Goal: Task Accomplishment & Management: Manage account settings

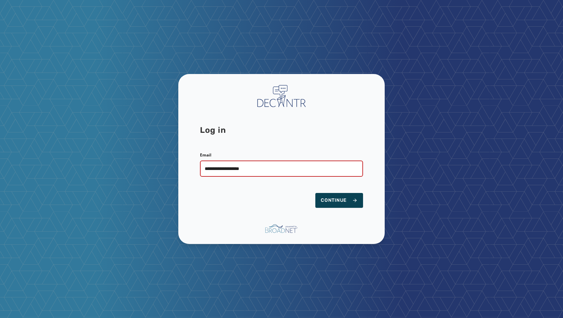
type input "**********"
click at [329, 200] on span "Continue" at bounding box center [339, 200] width 37 height 7
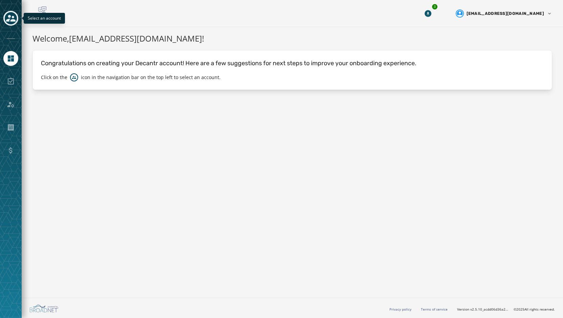
click at [15, 20] on icon "Toggle account select drawer" at bounding box center [10, 18] width 9 height 7
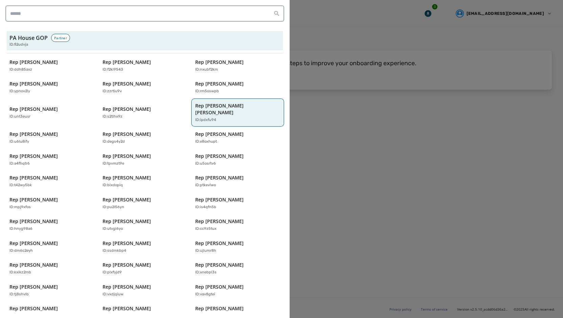
click at [200, 117] on p "ID: ipdxfu94" at bounding box center [205, 120] width 21 height 6
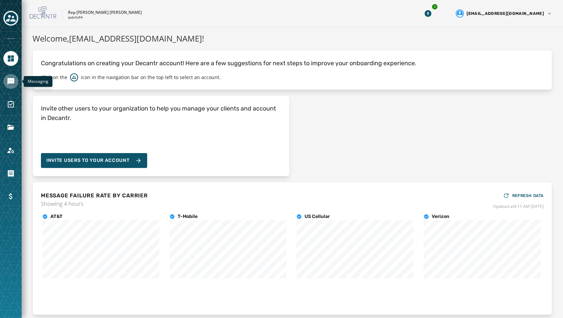
click at [5, 84] on link "Navigate to Messaging" at bounding box center [10, 81] width 15 height 15
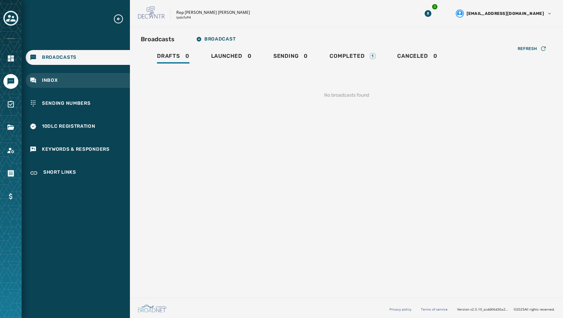
click at [41, 83] on div "Inbox" at bounding box center [78, 80] width 104 height 15
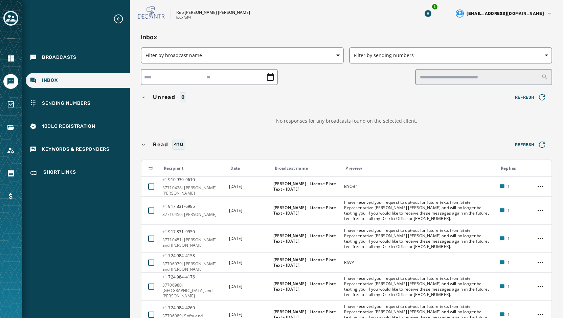
click at [208, 111] on div "No responses for any broadcasts found on the selected client." at bounding box center [346, 121] width 411 height 23
click at [9, 17] on icon "Toggle account select drawer" at bounding box center [10, 18] width 9 height 7
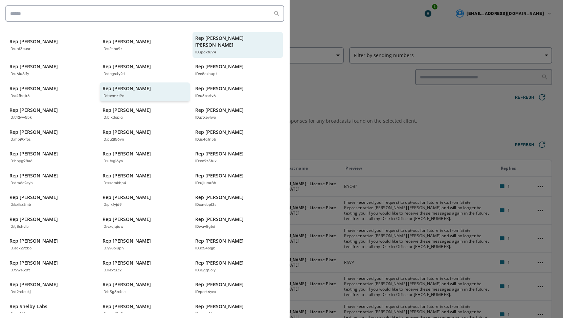
scroll to position [134, 0]
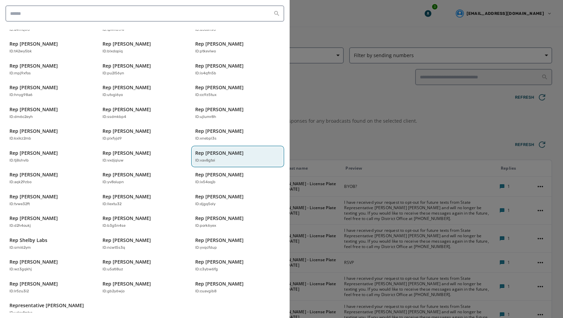
click at [210, 150] on div "Rep [PERSON_NAME] ID: vav8gtei" at bounding box center [234, 157] width 78 height 14
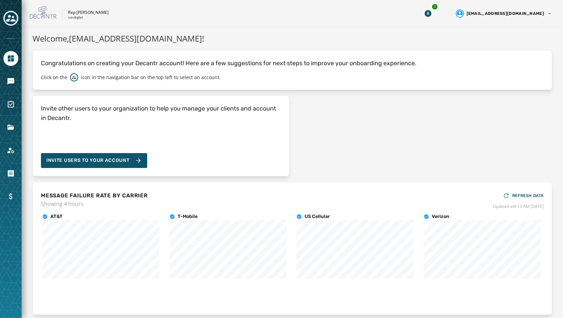
click at [9, 70] on div at bounding box center [11, 159] width 22 height 318
click at [10, 79] on icon "Navigate to Messaging" at bounding box center [10, 81] width 7 height 7
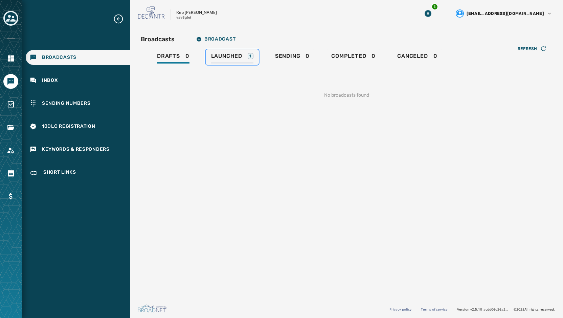
click at [239, 58] on span "Launched" at bounding box center [226, 56] width 31 height 7
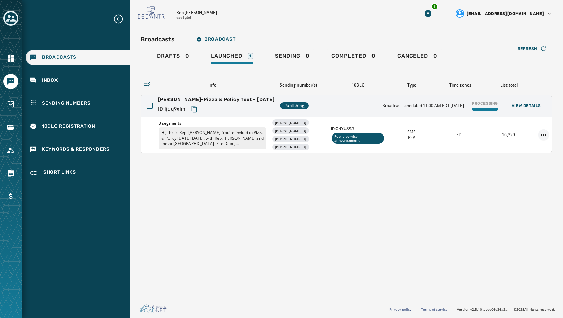
click at [543, 134] on html "Broadcasts Inbox Sending Numbers 10DLC Registration Keywords & Responders Short…" at bounding box center [281, 159] width 563 height 318
click at [526, 43] on html "Broadcasts Inbox Sending Numbers 10DLC Registration Keywords & Responders Short…" at bounding box center [281, 159] width 563 height 318
click at [526, 48] on span "Refresh" at bounding box center [528, 48] width 20 height 5
click at [525, 110] on button "View Details" at bounding box center [526, 105] width 40 height 9
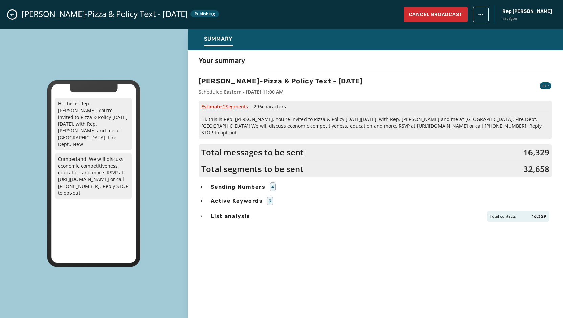
click at [490, 18] on html "Broadcasts Inbox Sending Numbers 10DLC Registration Keywords & Responders Short…" at bounding box center [281, 159] width 563 height 318
click at [449, 70] on html "Broadcasts Inbox Sending Numbers 10DLC Registration Keywords & Responders Short…" at bounding box center [281, 159] width 563 height 318
click at [12, 16] on icon "Close admin drawer" at bounding box center [12, 15] width 4 height 4
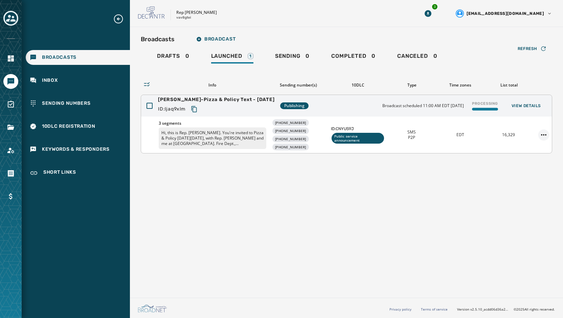
click at [543, 136] on html "Broadcasts Inbox Sending Numbers 10DLC Registration Keywords & Responders Short…" at bounding box center [281, 159] width 563 height 318
click at [533, 147] on div "Duplicate Broadcast" at bounding box center [524, 145] width 49 height 11
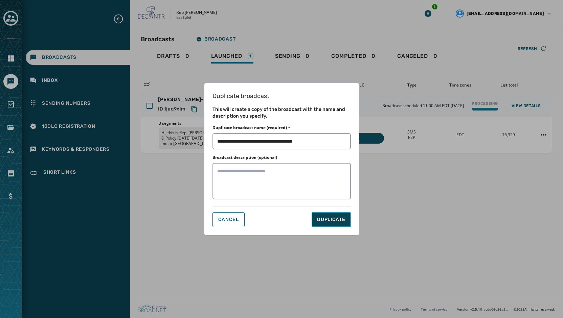
click at [324, 223] on button "DUPLICATE" at bounding box center [331, 219] width 39 height 15
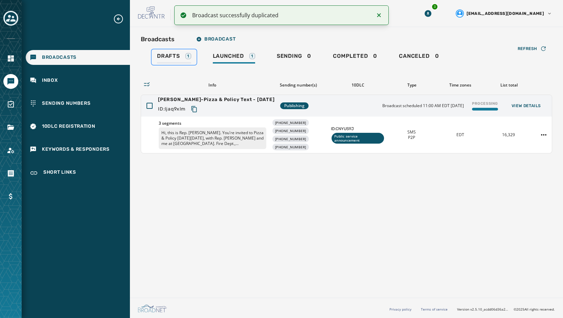
click at [173, 54] on span "Drafts" at bounding box center [168, 56] width 23 height 7
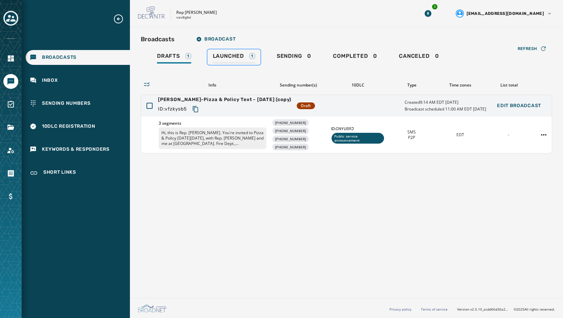
click at [231, 55] on span "Launched" at bounding box center [228, 56] width 31 height 7
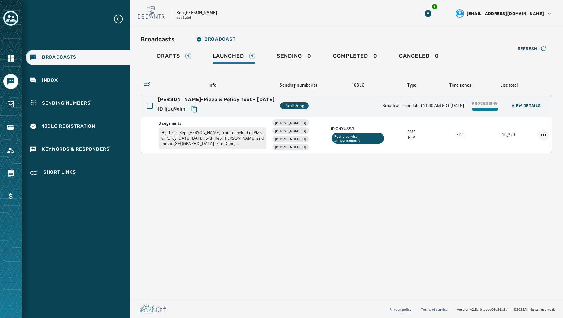
click at [547, 131] on html "Broadcasts Inbox Sending Numbers 10DLC Registration Keywords & Responders Short…" at bounding box center [281, 159] width 563 height 318
click at [524, 157] on div "Delete broadcast" at bounding box center [524, 156] width 49 height 11
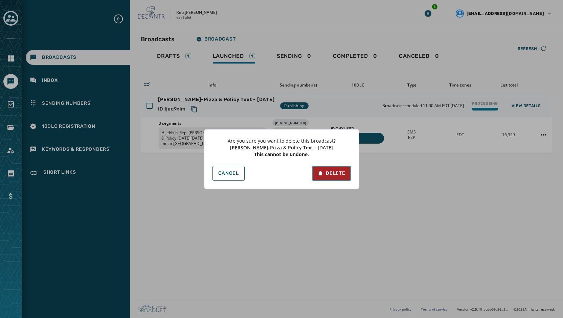
click at [330, 177] on button "Delete" at bounding box center [331, 173] width 38 height 15
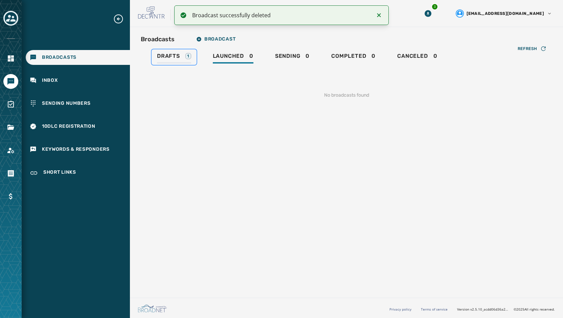
click at [175, 56] on span "Drafts" at bounding box center [168, 56] width 23 height 7
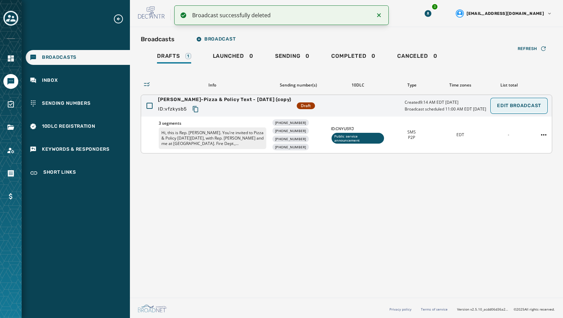
click at [537, 110] on button "Edit Broadcast" at bounding box center [519, 106] width 55 height 14
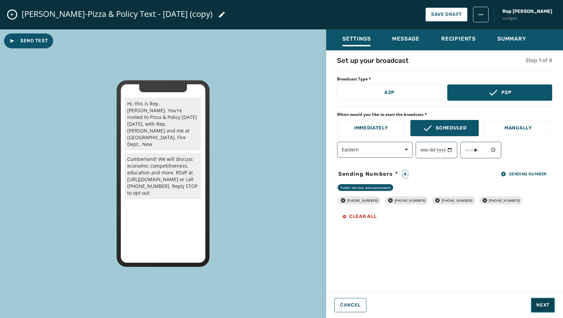
click at [544, 304] on span "Next" at bounding box center [542, 305] width 13 height 7
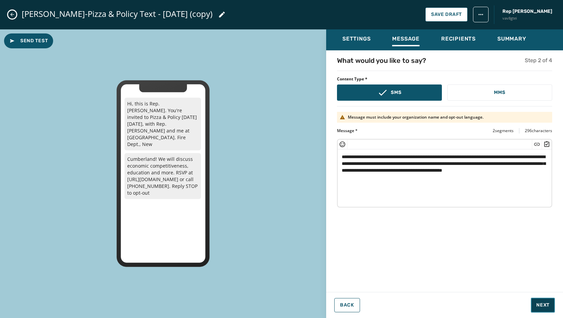
click at [544, 304] on span "Next" at bounding box center [542, 305] width 13 height 7
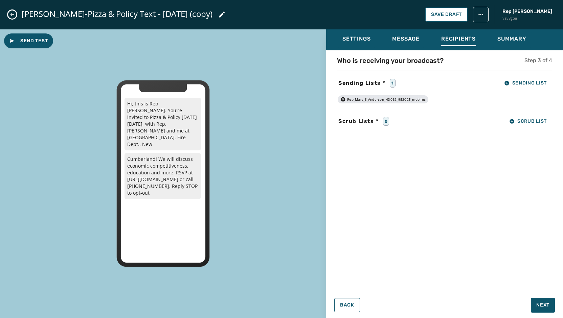
click at [535, 211] on div "Who is receiving your broadcast? Step 3 of 4 Sending Lists * 1 Sending List Rep…" at bounding box center [444, 169] width 237 height 227
click at [544, 307] on span "Next" at bounding box center [542, 305] width 13 height 7
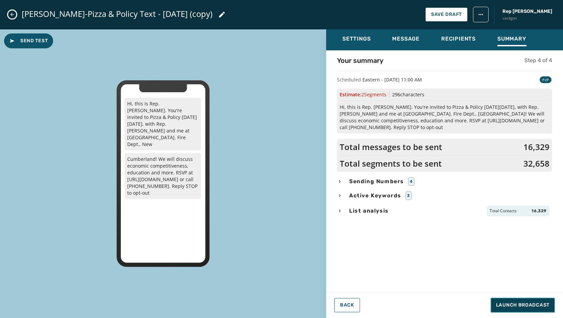
click at [526, 306] on span "Launch Broadcast" at bounding box center [522, 305] width 53 height 7
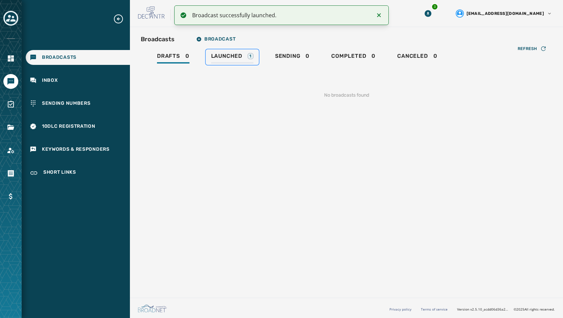
click at [227, 57] on span "Launched" at bounding box center [226, 56] width 31 height 7
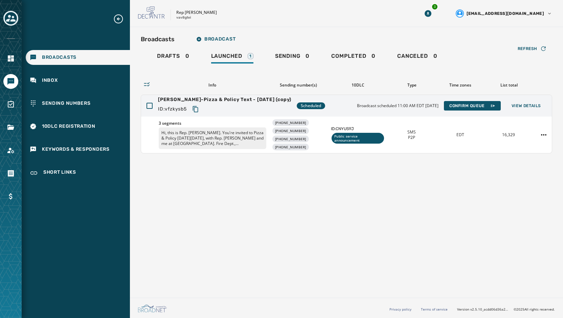
click at [7, 23] on icon "Toggle account select drawer" at bounding box center [10, 18] width 9 height 9
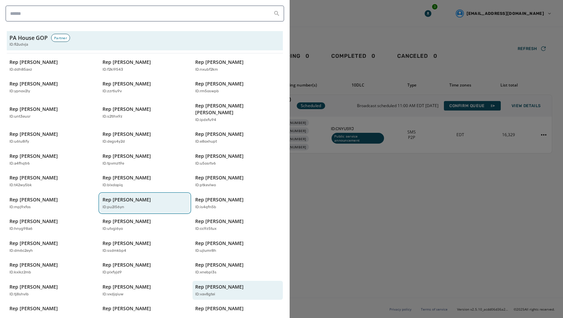
click at [114, 204] on button "Rep [PERSON_NAME] ID: pu2l56yn" at bounding box center [145, 203] width 90 height 19
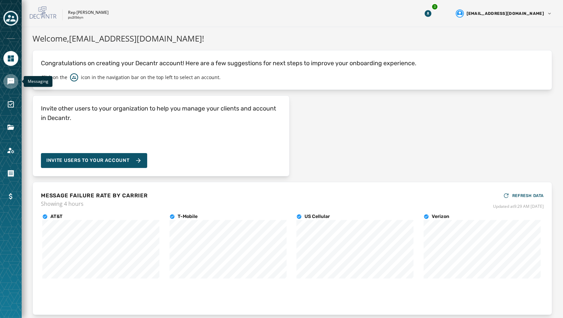
click at [13, 83] on icon "Navigate to Messaging" at bounding box center [10, 81] width 7 height 7
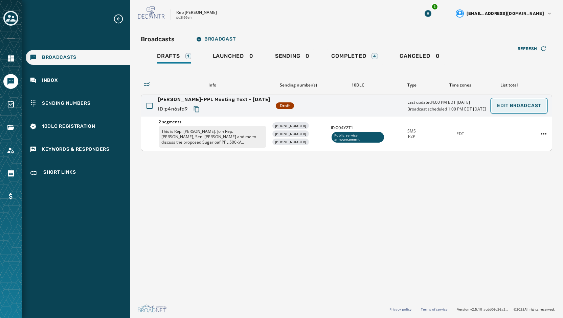
click at [528, 106] on span "Edit Broadcast" at bounding box center [519, 105] width 44 height 5
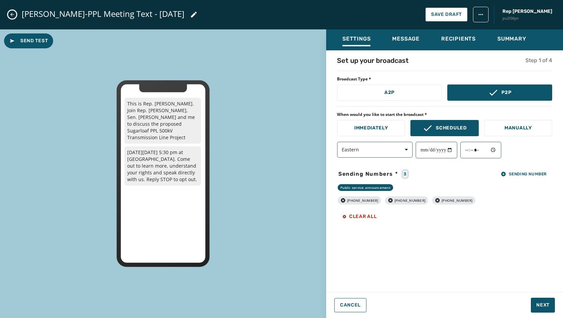
click at [405, 270] on div "**********" at bounding box center [444, 169] width 237 height 227
click at [546, 312] on button "Next" at bounding box center [543, 305] width 24 height 15
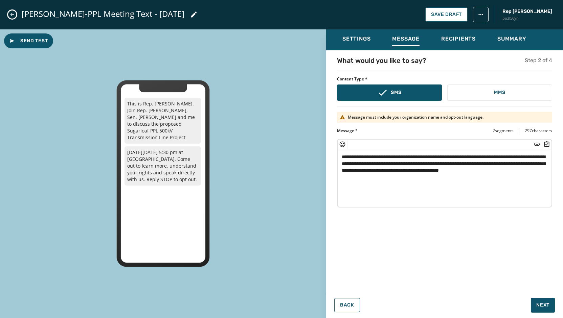
click at [412, 245] on div "**********" at bounding box center [444, 169] width 237 height 227
click at [380, 246] on div "**********" at bounding box center [444, 169] width 237 height 227
click at [553, 308] on button "Next" at bounding box center [543, 305] width 24 height 15
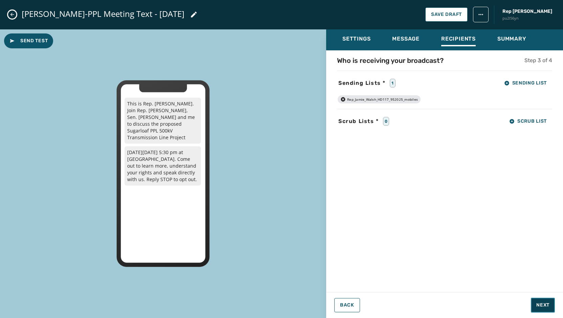
click at [543, 302] on span "Next" at bounding box center [542, 305] width 13 height 7
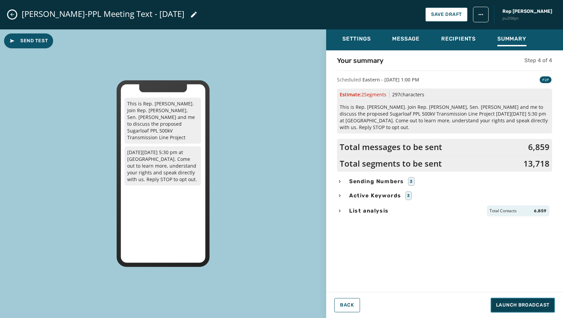
click at [530, 308] on span "Launch Broadcast" at bounding box center [522, 305] width 53 height 7
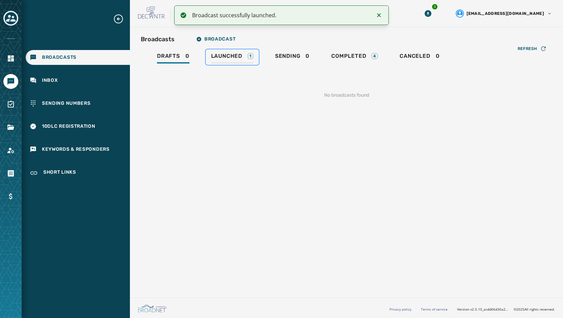
click at [237, 60] on div "Launched 1" at bounding box center [232, 58] width 42 height 11
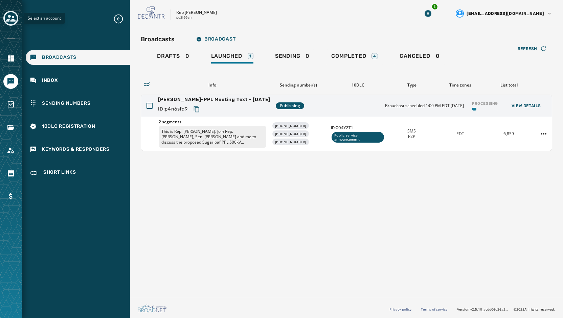
click at [13, 17] on icon "Toggle account select drawer" at bounding box center [10, 18] width 9 height 7
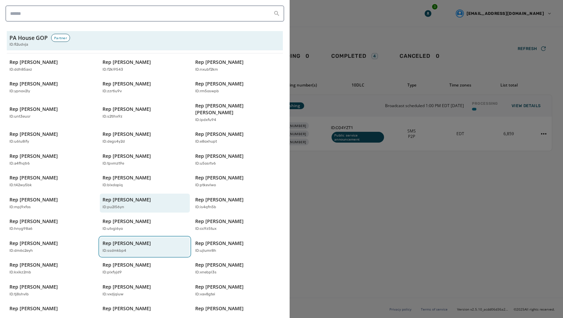
click at [129, 240] on p "Rep [PERSON_NAME]" at bounding box center [127, 243] width 48 height 7
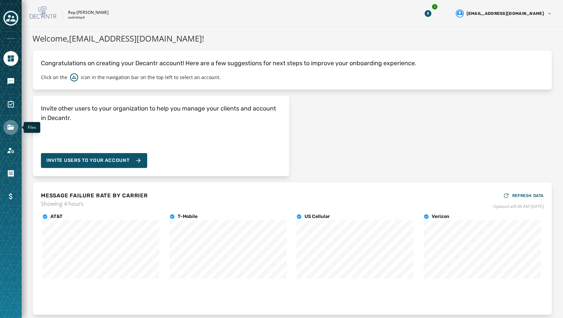
click at [8, 129] on icon "Navigate to Files" at bounding box center [11, 127] width 8 height 8
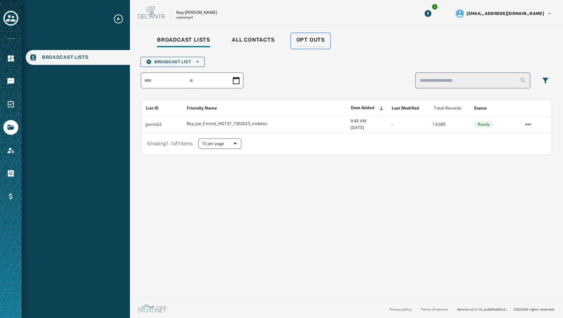
click at [306, 42] on span "Opt Outs" at bounding box center [310, 40] width 28 height 7
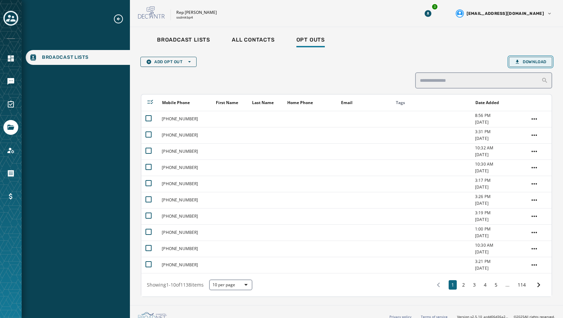
click at [529, 61] on span "Download" at bounding box center [531, 61] width 32 height 5
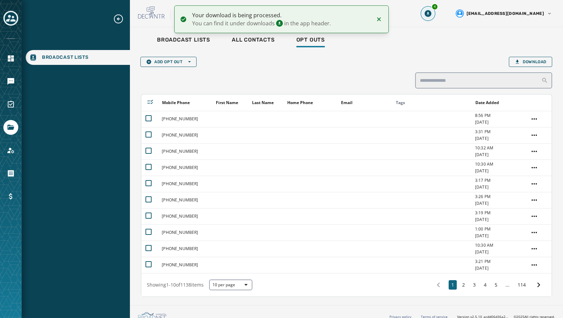
click at [431, 15] on icon "Download Menu" at bounding box center [428, 13] width 7 height 7
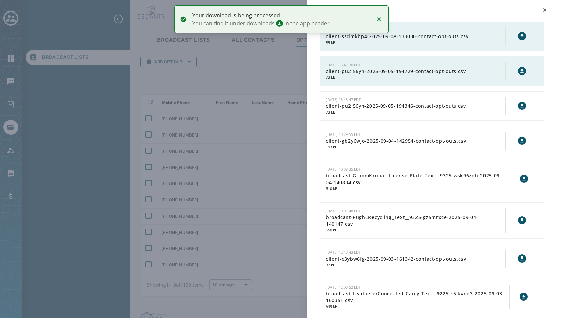
click at [520, 37] on icon at bounding box center [521, 36] width 3 height 4
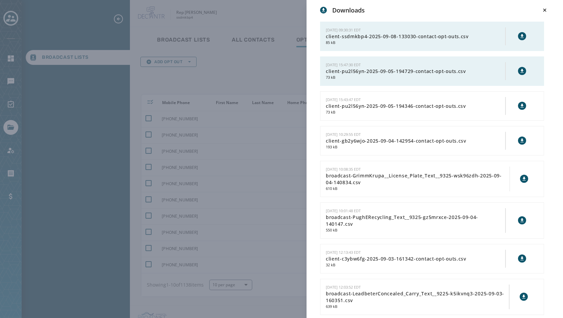
click at [139, 80] on div "Downloads [DATE] 09:30:31 EDT client-ssdmkbp4-2025-09-08-133030-contact-opt-out…" at bounding box center [281, 159] width 563 height 318
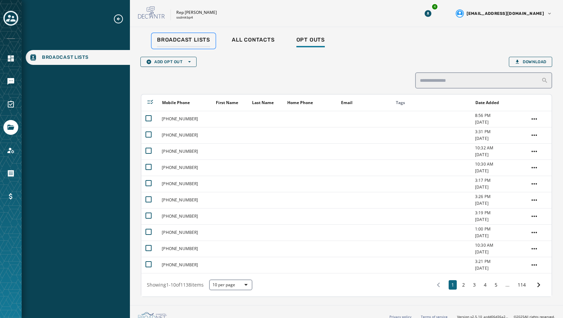
click at [185, 44] on div "Broadcast Lists" at bounding box center [183, 42] width 53 height 11
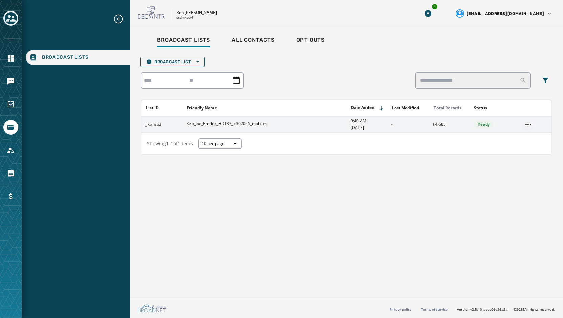
click at [530, 123] on html "Broadcast Lists Skip To Main Content Rep [PERSON_NAME] ssdmkbp4 4 [EMAIL_ADDRES…" at bounding box center [281, 159] width 563 height 318
click at [530, 149] on div "Delete list" at bounding box center [528, 148] width 30 height 11
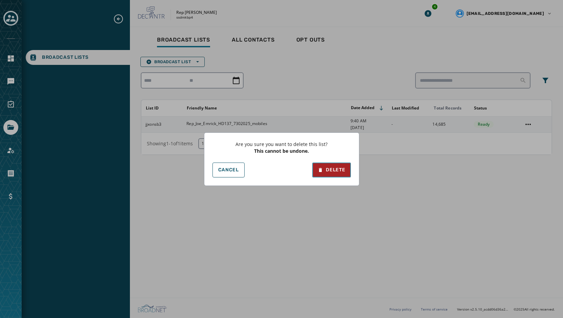
click at [333, 167] on div "Delete" at bounding box center [331, 170] width 27 height 7
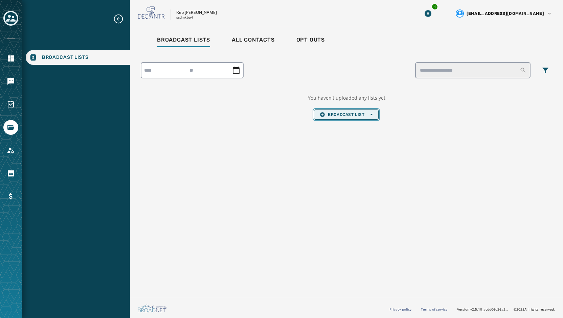
click at [344, 116] on span "Broadcast List Open options" at bounding box center [346, 114] width 53 height 5
click at [343, 122] on span "Upload List" at bounding box center [346, 124] width 53 height 5
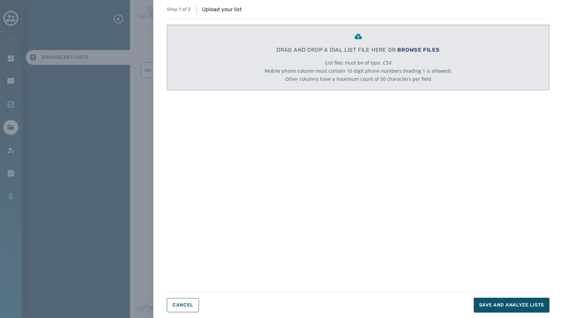
click at [415, 44] on div "DRAG AND DROP A DIAL LIST FILE HERE OR BROWSE FILES List files must be of type …" at bounding box center [358, 57] width 187 height 65
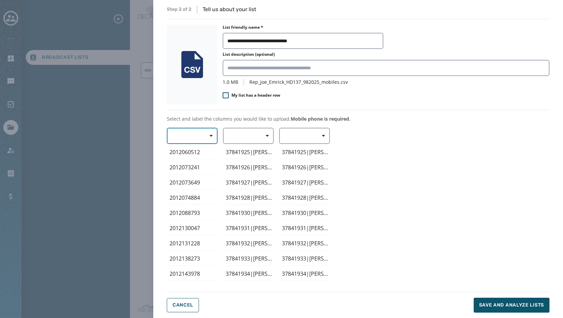
click at [208, 131] on span "button" at bounding box center [209, 136] width 16 height 14
click at [204, 151] on span "Mobile Phone" at bounding box center [190, 151] width 31 height 7
click at [265, 138] on span "button" at bounding box center [265, 136] width 16 height 14
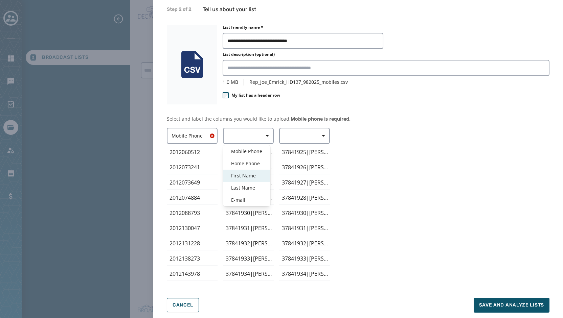
click at [256, 173] on span "First Name" at bounding box center [246, 176] width 31 height 7
click at [407, 179] on div "Mobile Phone ﻿2012060512 2012073241 2012073649 2012074884 2012088793 2012130047…" at bounding box center [358, 206] width 383 height 156
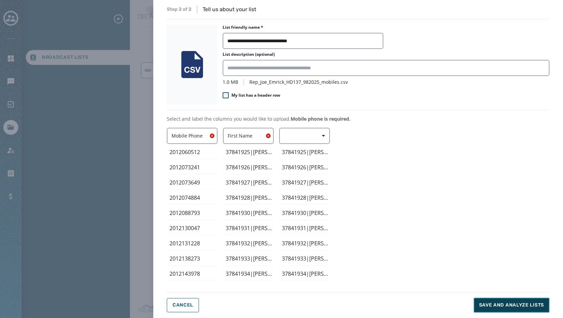
click at [521, 305] on span "Save and analyze lists" at bounding box center [511, 305] width 65 height 7
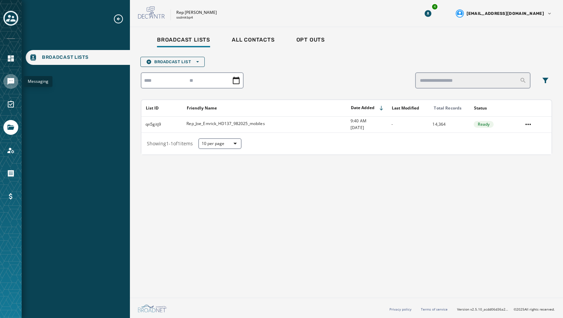
click at [16, 84] on link "Navigate to Messaging" at bounding box center [10, 81] width 15 height 15
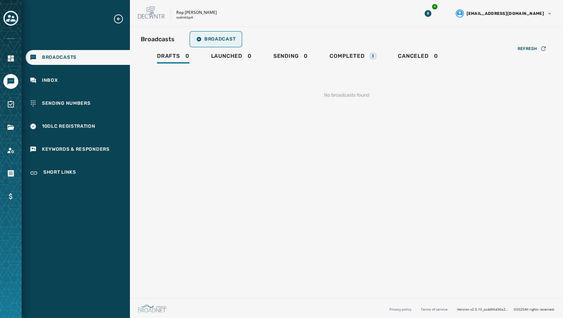
click at [223, 43] on button "Broadcast" at bounding box center [216, 39] width 50 height 14
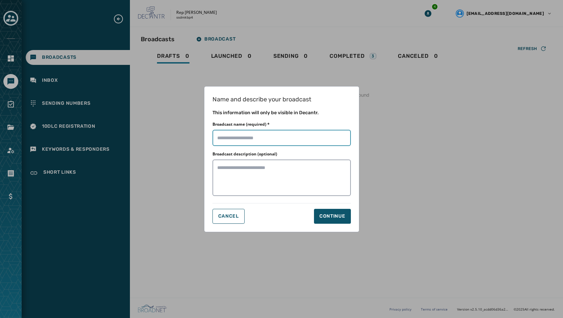
click at [254, 138] on input "Broadcast name (required) *" at bounding box center [281, 138] width 138 height 16
click at [310, 138] on input "Broadcast name (required) *" at bounding box center [281, 138] width 138 height 16
click at [309, 138] on input "Broadcast name (required) *" at bounding box center [281, 138] width 138 height 16
click at [312, 138] on input "Broadcast name (required) *" at bounding box center [281, 138] width 138 height 16
type input "**********"
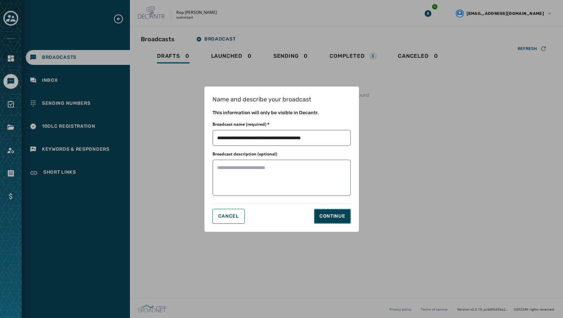
click at [334, 217] on div "Continue" at bounding box center [332, 216] width 26 height 7
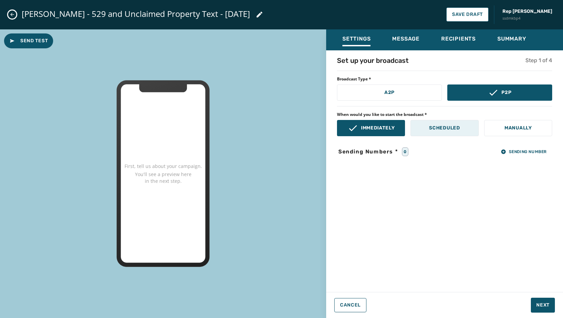
click at [443, 134] on button "Scheduled" at bounding box center [444, 128] width 68 height 16
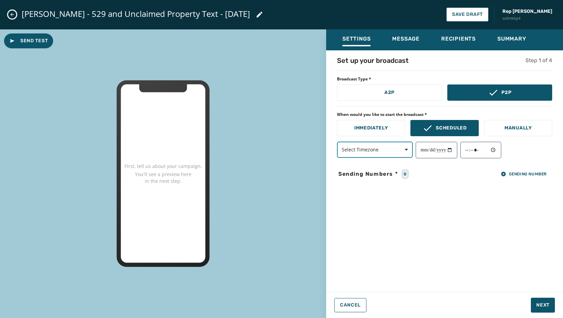
click at [381, 149] on span "Select Timezone" at bounding box center [375, 149] width 66 height 7
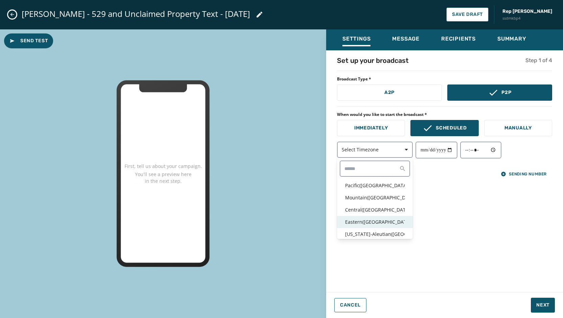
click at [368, 225] on p "Eastern ( [GEOGRAPHIC_DATA] / [GEOGRAPHIC_DATA] )" at bounding box center [375, 222] width 60 height 7
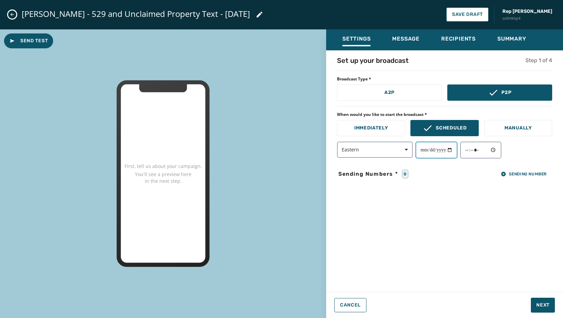
click at [457, 144] on input "date" at bounding box center [436, 150] width 42 height 17
click at [455, 150] on input "date" at bounding box center [436, 150] width 42 height 17
type input "**********"
click at [499, 146] on input "time" at bounding box center [480, 150] width 41 height 17
click at [499, 148] on input "time" at bounding box center [480, 150] width 41 height 17
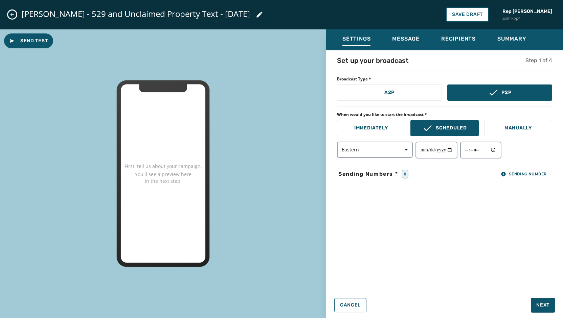
type input "*****"
click at [538, 157] on div "**********" at bounding box center [444, 150] width 215 height 17
click at [530, 169] on button "Sending Number" at bounding box center [523, 173] width 57 height 9
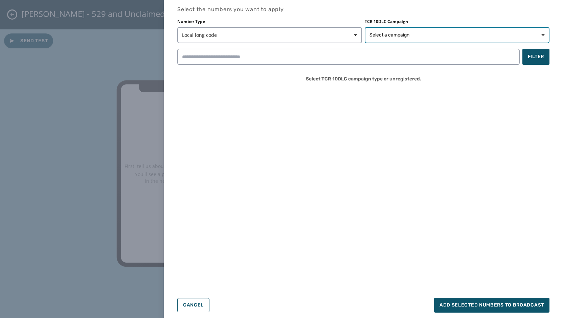
click at [499, 39] on button "Select a campaign" at bounding box center [457, 35] width 185 height 16
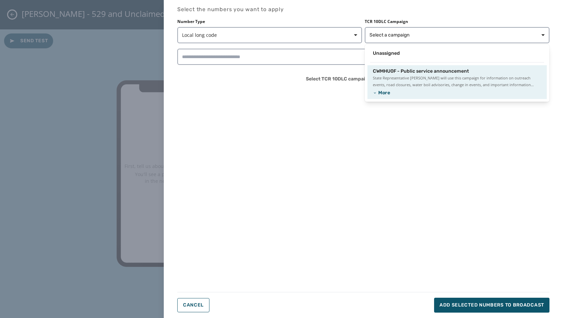
click at [473, 71] on div "CWMHU0F - Public service announcement" at bounding box center [457, 71] width 168 height 7
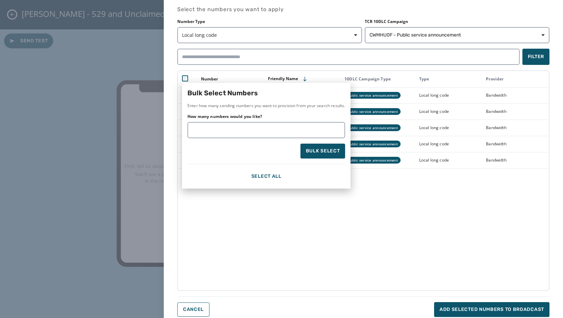
click at [321, 243] on div "Bulk Select Numbers Enter how many sending numbers you want to provision from y…" at bounding box center [363, 180] width 372 height 221
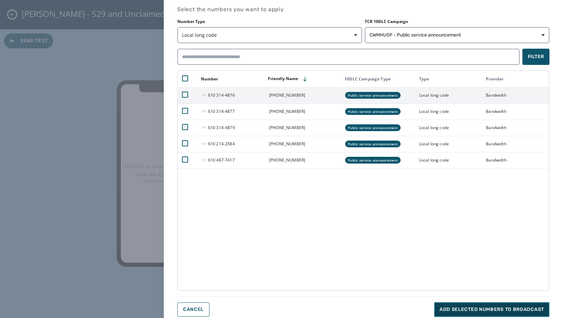
click at [461, 305] on button "Add selected numbers to broadcast" at bounding box center [491, 309] width 115 height 15
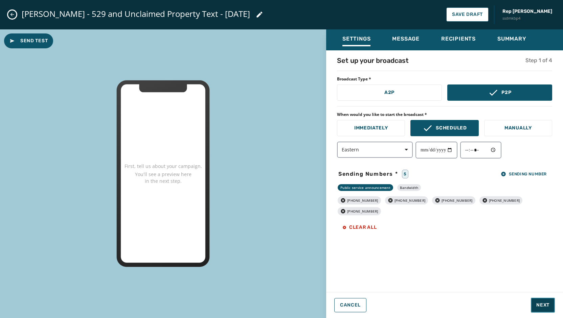
click at [545, 305] on span "Next" at bounding box center [542, 305] width 13 height 7
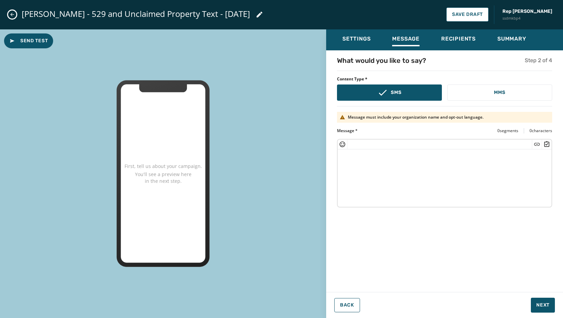
click at [403, 282] on div "What would you like to say? Step 2 of 4 Content Type * SMS MMS Message must inc…" at bounding box center [444, 169] width 237 height 227
click at [377, 156] on textarea at bounding box center [445, 177] width 214 height 55
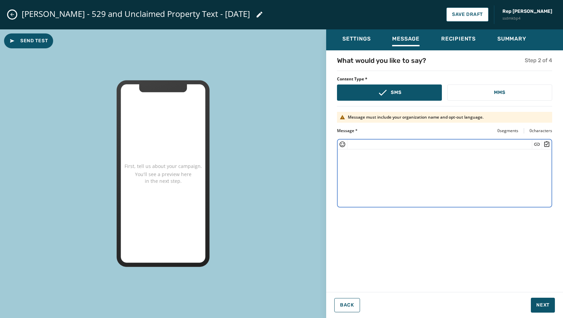
paste textarea "**********"
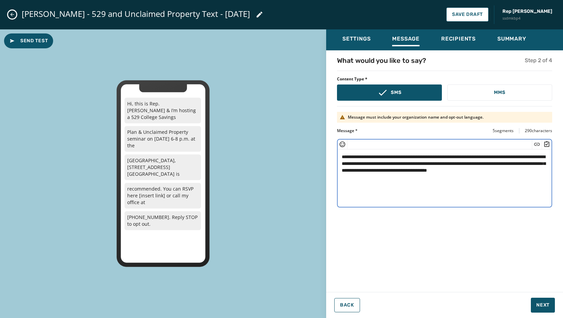
drag, startPoint x: 342, startPoint y: 156, endPoint x: 348, endPoint y: 157, distance: 6.2
click at [341, 156] on textarea "**********" at bounding box center [445, 177] width 214 height 55
click at [346, 154] on textarea "**********" at bounding box center [445, 177] width 214 height 55
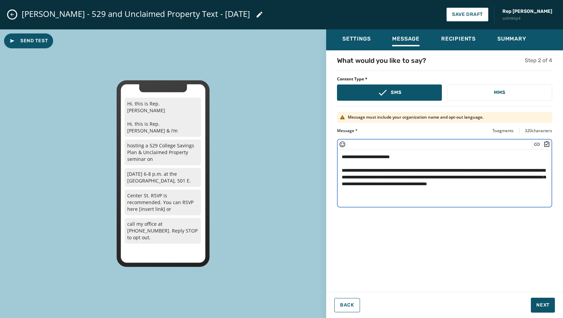
click at [380, 158] on textarea "**********" at bounding box center [445, 177] width 214 height 55
click at [404, 159] on textarea "**********" at bounding box center [445, 177] width 214 height 55
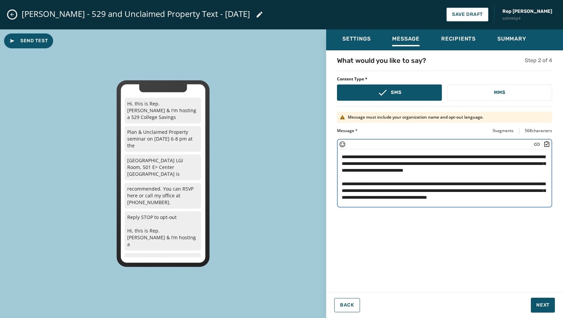
scroll to position [14, 0]
drag, startPoint x: 402, startPoint y: 199, endPoint x: 368, endPoint y: 165, distance: 48.3
click at [368, 165] on textarea "**********" at bounding box center [445, 177] width 214 height 55
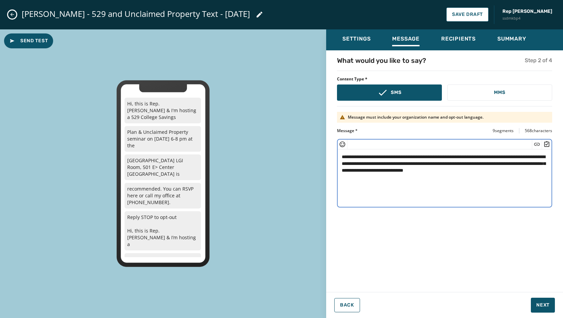
scroll to position [0, 0]
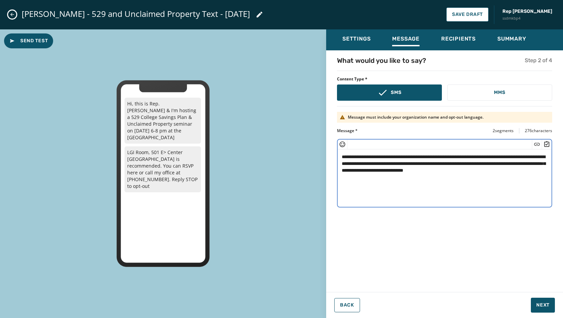
click at [437, 169] on textarea "**********" at bounding box center [445, 177] width 214 height 55
type textarea "**********"
click at [483, 16] on span "Save Draft" at bounding box center [467, 14] width 31 height 5
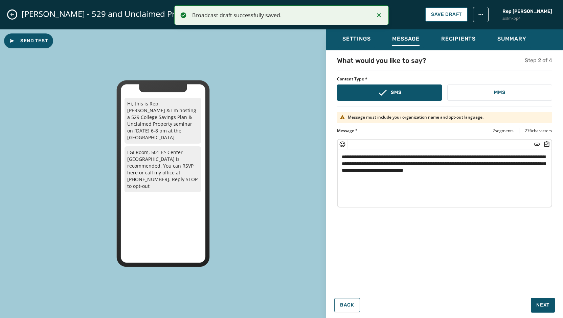
click at [12, 13] on icon "Close admin drawer" at bounding box center [12, 15] width 4 height 4
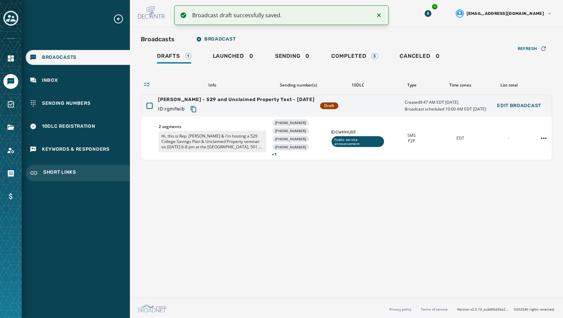
click at [57, 176] on span "Short Links" at bounding box center [59, 173] width 33 height 8
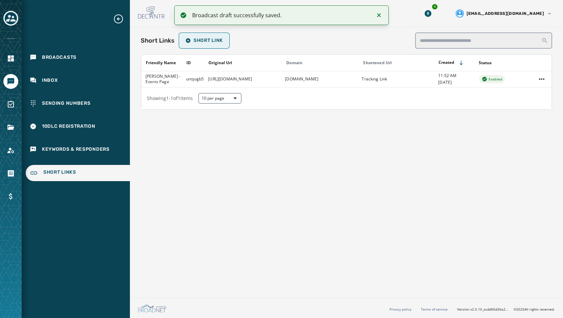
click at [210, 39] on span "Short Link" at bounding box center [204, 40] width 38 height 5
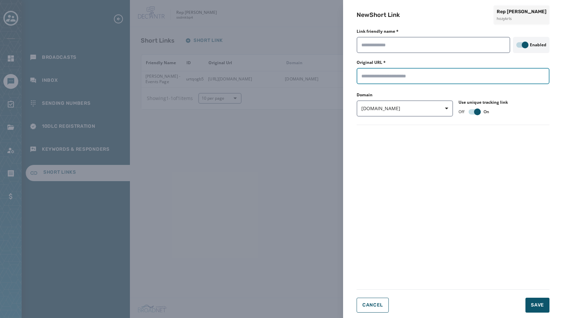
click at [372, 79] on input "Original URL *" at bounding box center [453, 76] width 193 height 16
paste input "**********"
type input "**********"
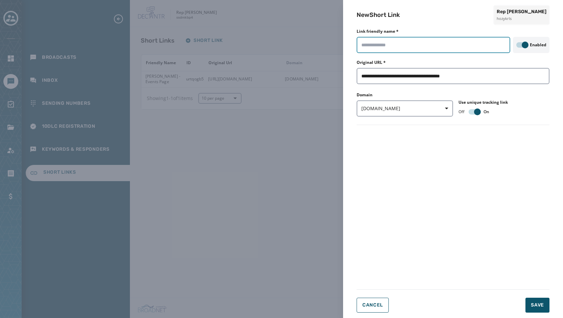
click at [395, 47] on input "Link friendly name *" at bounding box center [434, 45] width 154 height 16
type input "*"
click at [376, 46] on input "**********" at bounding box center [434, 45] width 154 height 16
click at [378, 45] on input "**********" at bounding box center [434, 45] width 154 height 16
click at [379, 45] on input "**********" at bounding box center [434, 45] width 154 height 16
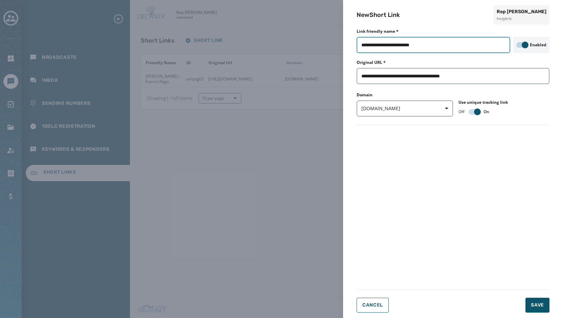
click at [438, 43] on input "**********" at bounding box center [434, 45] width 154 height 16
type input "**********"
click at [534, 305] on span "Save" at bounding box center [537, 305] width 13 height 7
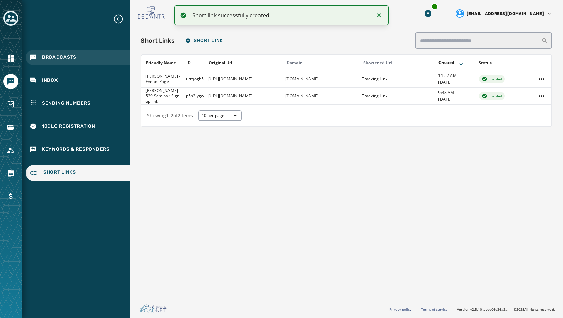
click at [75, 61] on div "Broadcasts" at bounding box center [78, 57] width 104 height 15
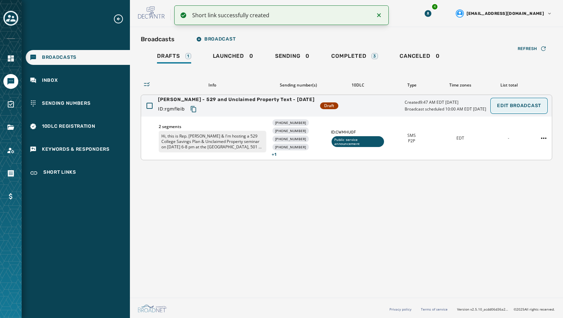
click at [513, 107] on span "Edit Broadcast" at bounding box center [519, 105] width 44 height 5
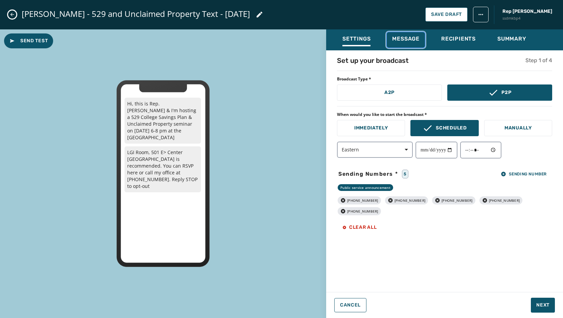
click at [397, 40] on span "Message" at bounding box center [405, 39] width 27 height 7
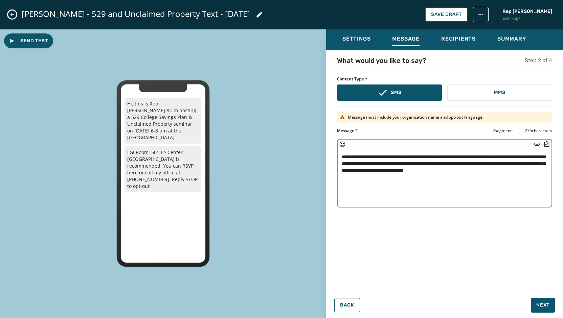
click at [437, 171] on textarea "**********" at bounding box center [445, 177] width 214 height 55
click at [537, 143] on icon "Insert Short Link" at bounding box center [537, 144] width 7 height 7
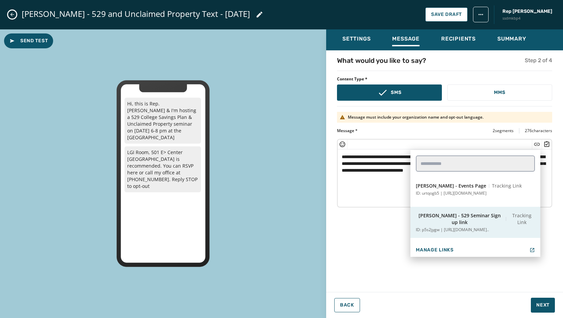
click at [482, 227] on p "ID: p5s2jygw | [URL][DOMAIN_NAME].." at bounding box center [452, 229] width 73 height 5
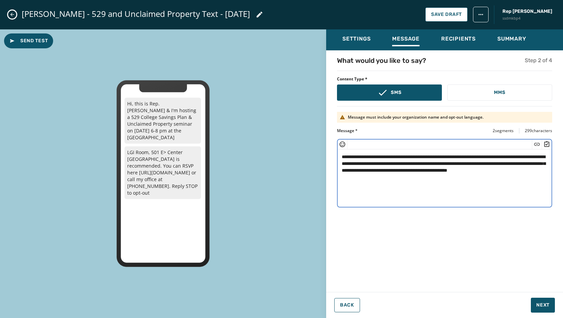
click at [444, 175] on textarea "**********" at bounding box center [445, 177] width 214 height 55
drag, startPoint x: 396, startPoint y: 156, endPoint x: 402, endPoint y: 156, distance: 6.1
click at [396, 156] on textarea "**********" at bounding box center [445, 177] width 214 height 55
click at [431, 177] on textarea "**********" at bounding box center [445, 177] width 214 height 55
click at [516, 165] on textarea "**********" at bounding box center [445, 177] width 214 height 55
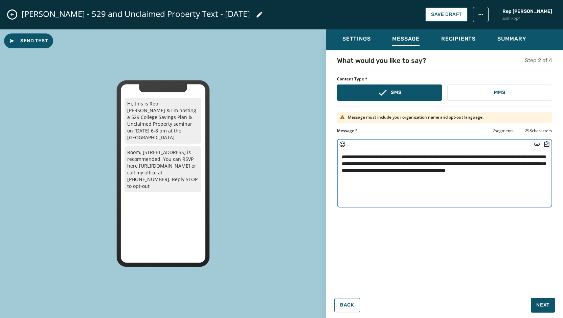
click at [429, 179] on textarea "**********" at bounding box center [445, 177] width 214 height 55
type textarea "**********"
click at [542, 303] on span "Next" at bounding box center [542, 305] width 13 height 7
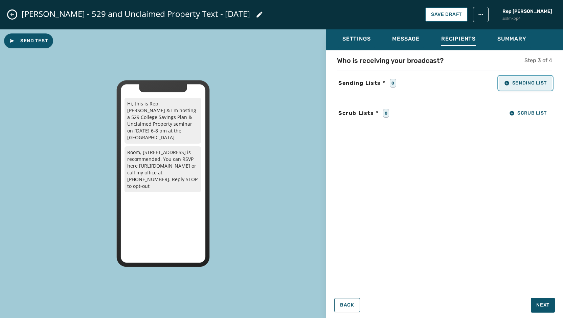
click at [533, 82] on span "Sending List" at bounding box center [525, 83] width 43 height 5
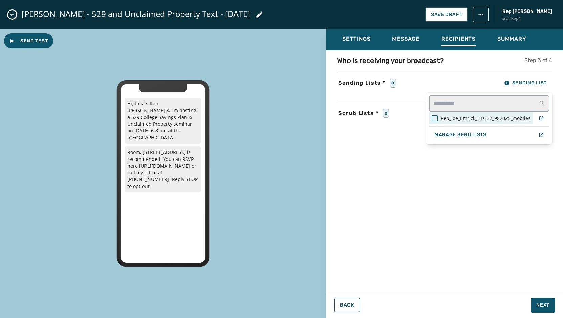
click at [492, 116] on span "Rep_Joe_Emrick_HD137_982025_mobiles" at bounding box center [485, 118] width 90 height 7
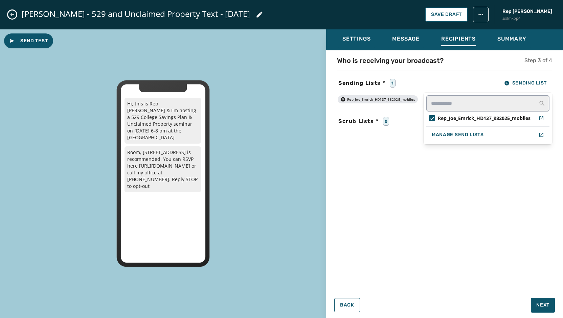
click at [543, 301] on div "Settings Message Recipients Summary Who is receiving your broadcast? Step 3 of …" at bounding box center [444, 171] width 237 height 284
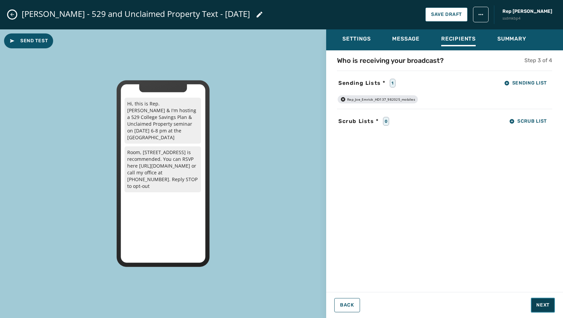
click at [544, 305] on span "Next" at bounding box center [542, 305] width 13 height 7
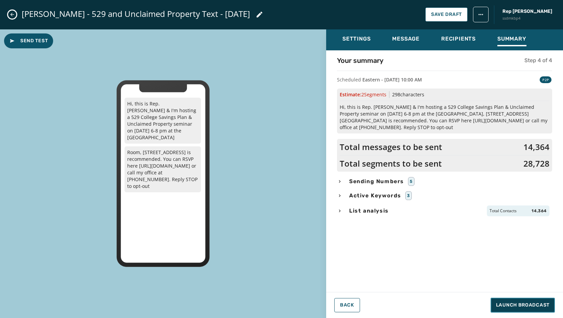
click at [524, 304] on span "Launch Broadcast" at bounding box center [522, 305] width 53 height 7
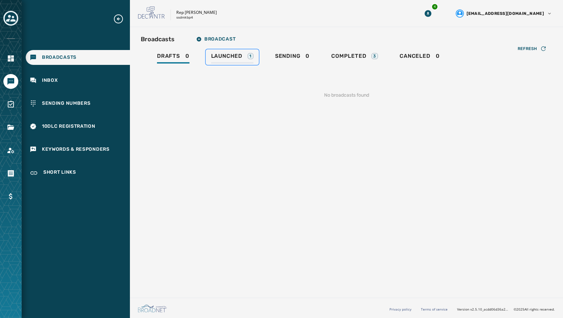
click at [223, 56] on span "Launched" at bounding box center [226, 56] width 31 height 7
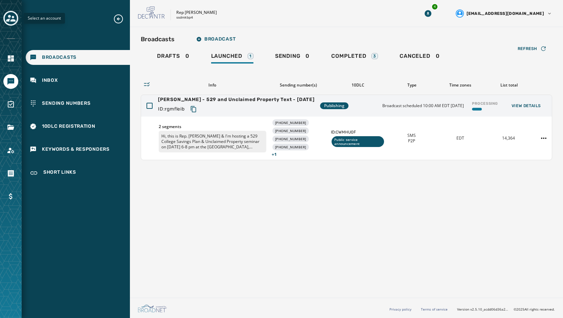
click at [5, 18] on div "Toggle account select drawer" at bounding box center [11, 18] width 12 height 12
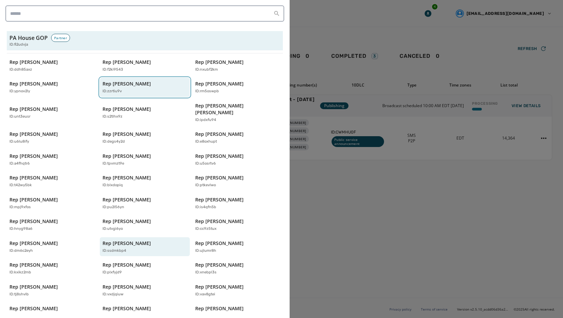
click at [139, 91] on div "ID: zzrtiu9v" at bounding box center [142, 92] width 78 height 6
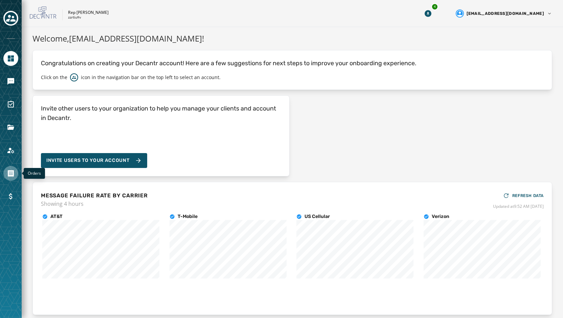
click at [13, 169] on link "Navigate to Orders" at bounding box center [10, 173] width 15 height 15
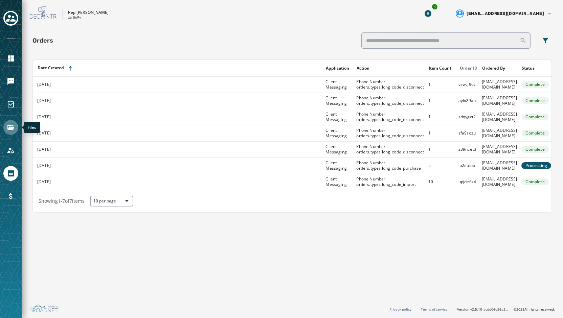
click at [10, 129] on icon "Navigate to Files" at bounding box center [10, 127] width 7 height 5
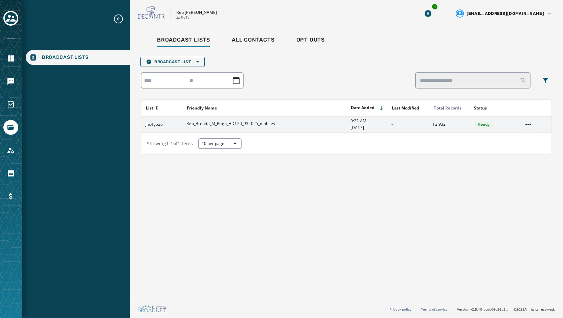
click at [526, 124] on html "Broadcast Lists Skip To Main Content Rep [PERSON_NAME] zzrtiu9v 4 [EMAIL_ADDRES…" at bounding box center [281, 159] width 563 height 318
click at [526, 150] on div "Delete list" at bounding box center [528, 148] width 30 height 11
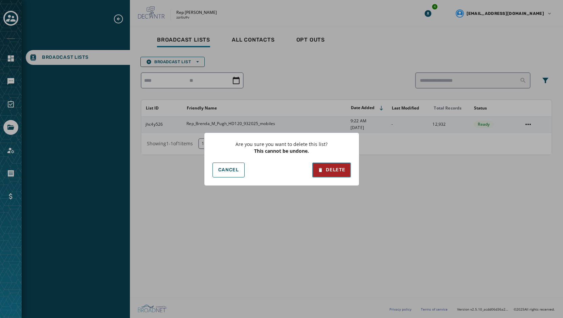
click at [330, 172] on div "Delete" at bounding box center [331, 170] width 27 height 7
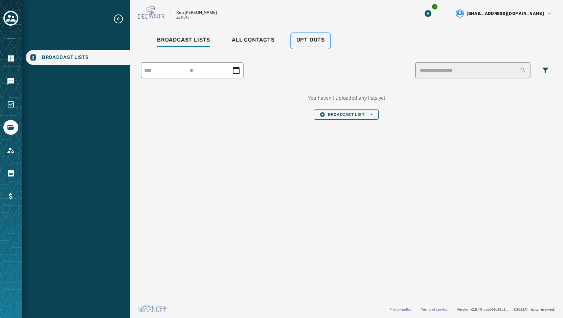
click at [316, 42] on span "Opt Outs" at bounding box center [310, 40] width 28 height 7
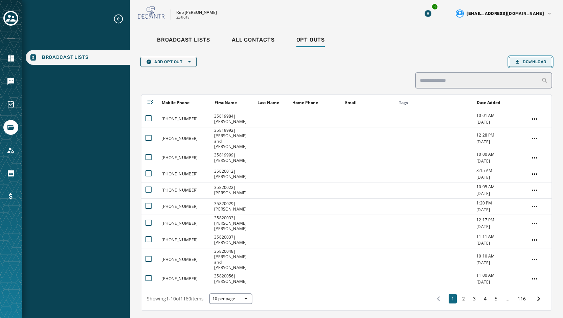
click at [528, 60] on span "Download" at bounding box center [531, 61] width 32 height 5
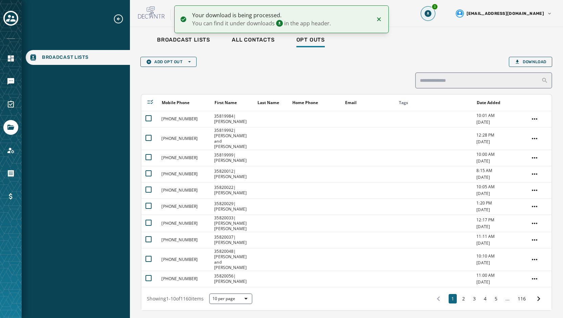
click at [431, 16] on icon "Download Menu" at bounding box center [428, 13] width 7 height 7
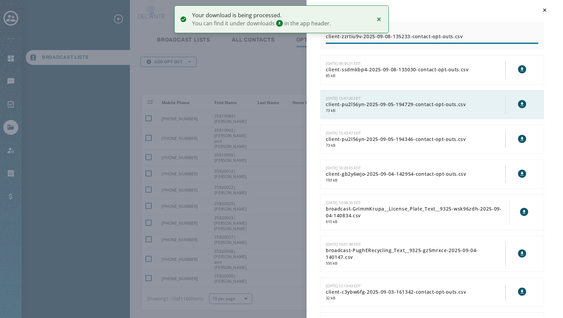
click at [275, 67] on div "Downloads [DATE] 09:52:33 EDT client-zzrtiu9v-2025-09-08-135233-contact-opt-out…" at bounding box center [281, 159] width 563 height 318
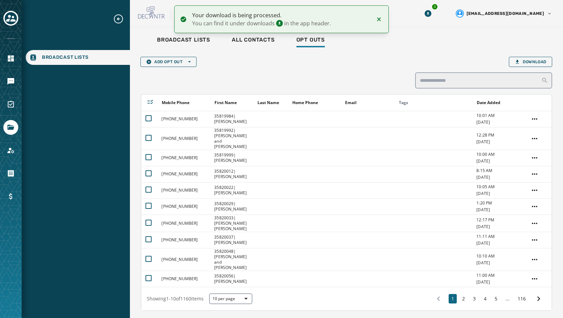
click at [374, 19] on li "Your download is being processed. You can find it under downloads in the app he…" at bounding box center [281, 19] width 214 height 28
click at [378, 18] on icon "Notifications (F8)" at bounding box center [379, 19] width 4 height 4
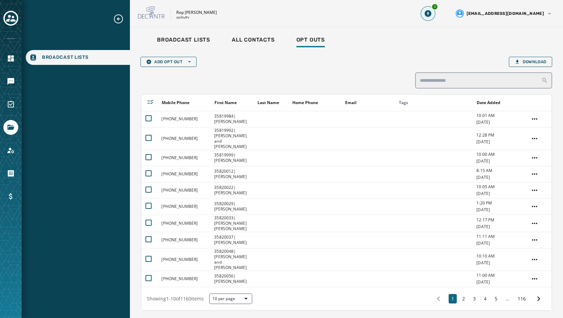
click at [434, 17] on button "3" at bounding box center [428, 13] width 12 height 12
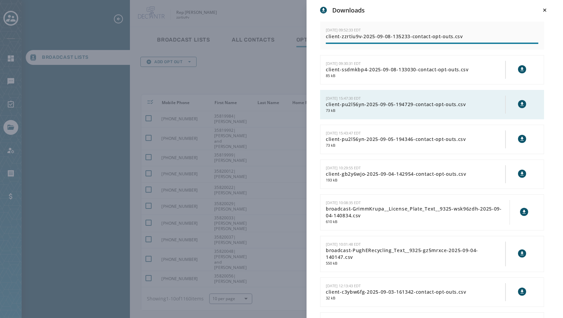
click at [237, 54] on div "Downloads [DATE] 09:52:33 EDT client-zzrtiu9v-2025-09-08-135233-contact-opt-out…" at bounding box center [281, 159] width 563 height 318
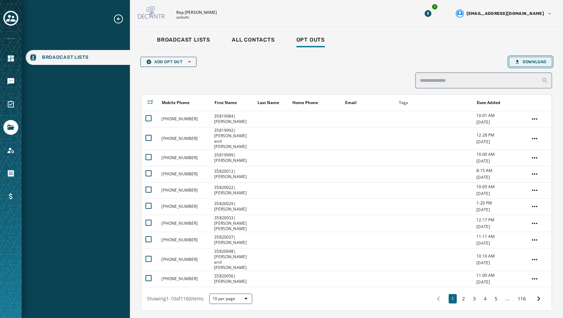
click at [523, 65] on button "Download" at bounding box center [530, 62] width 43 height 10
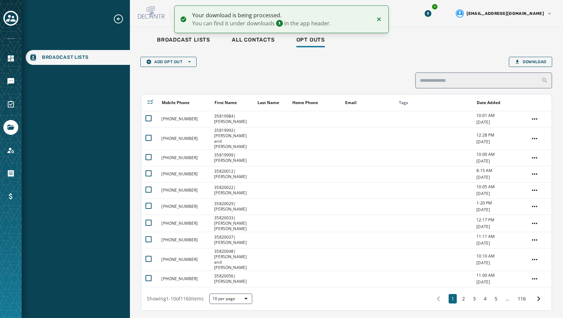
click at [379, 20] on icon "Notifications (F8)" at bounding box center [379, 19] width 4 height 4
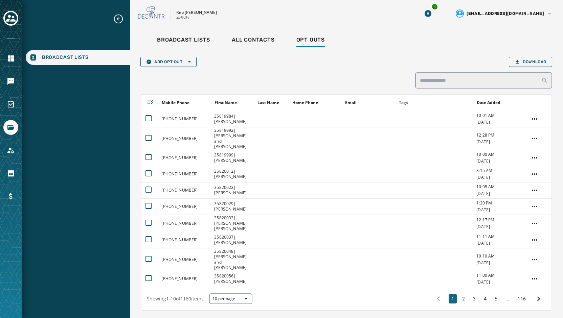
click at [461, 12] on div "Rep [PERSON_NAME] zzrtiu9v 4 [EMAIL_ADDRESS][DOMAIN_NAME]" at bounding box center [346, 13] width 433 height 27
click at [434, 15] on button "4" at bounding box center [428, 13] width 12 height 12
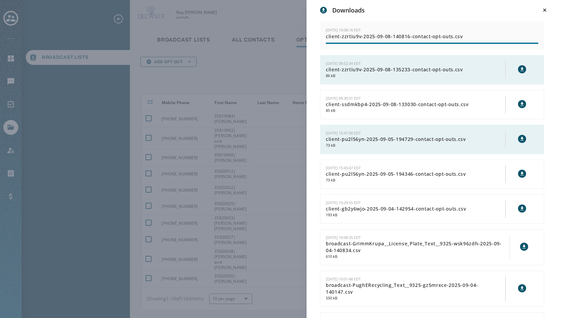
click at [519, 69] on icon at bounding box center [521, 69] width 5 height 5
click at [482, 6] on div "Downloads" at bounding box center [434, 9] width 229 height 9
click at [546, 8] on icon at bounding box center [544, 10] width 7 height 7
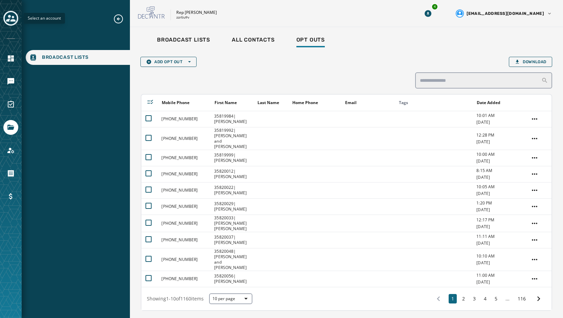
click at [10, 13] on div "Toggle account select drawer" at bounding box center [11, 18] width 12 height 12
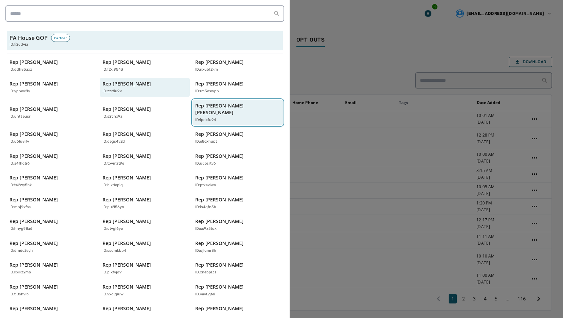
click at [211, 105] on p "Rep [PERSON_NAME] [PERSON_NAME]" at bounding box center [234, 110] width 78 height 14
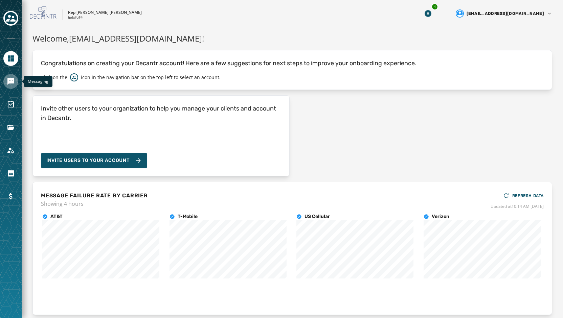
click at [8, 81] on icon "Navigate to Messaging" at bounding box center [10, 81] width 7 height 7
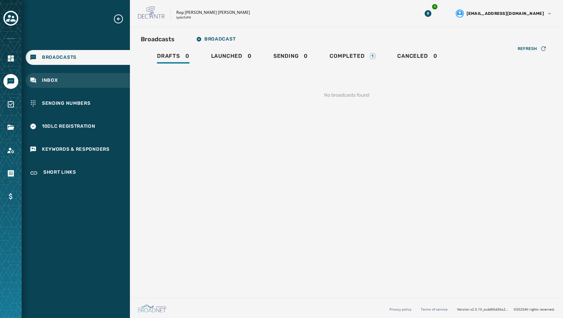
click at [65, 77] on div "Inbox" at bounding box center [78, 80] width 104 height 15
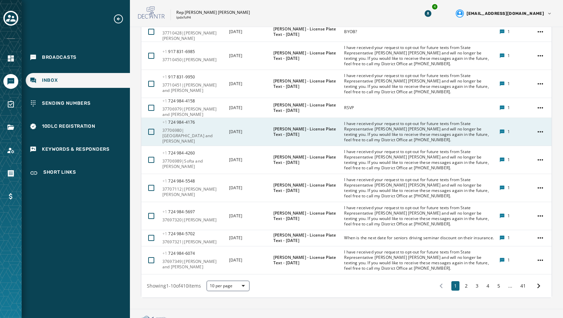
scroll to position [165, 0]
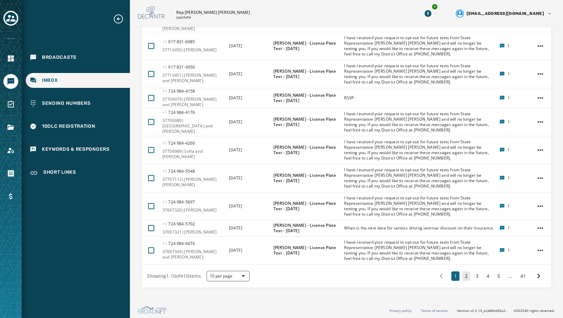
click at [464, 274] on button "2" at bounding box center [466, 276] width 8 height 9
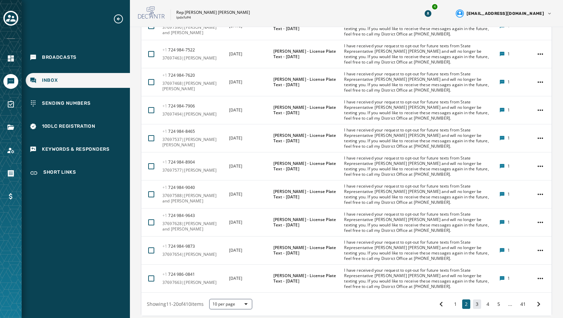
click at [473, 304] on button "3" at bounding box center [477, 304] width 8 height 9
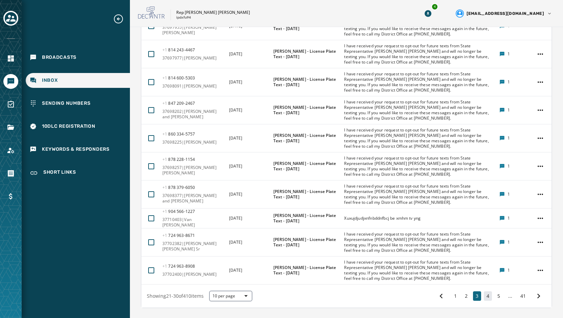
click at [484, 296] on button "4" at bounding box center [488, 296] width 8 height 9
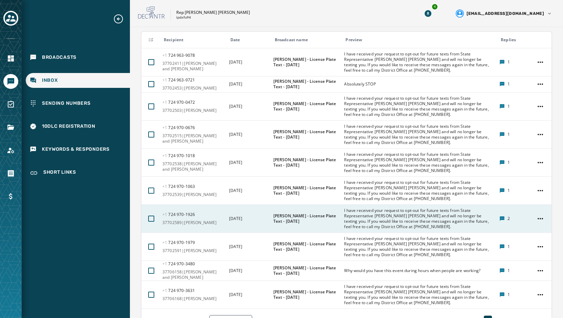
scroll to position [165, 0]
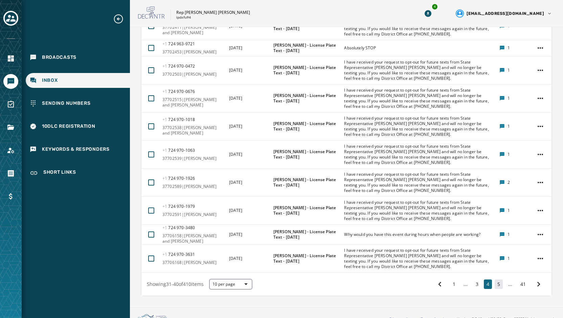
click at [495, 288] on button "5" at bounding box center [499, 284] width 8 height 9
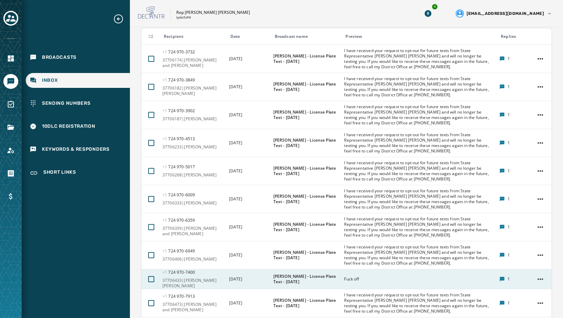
scroll to position [185, 0]
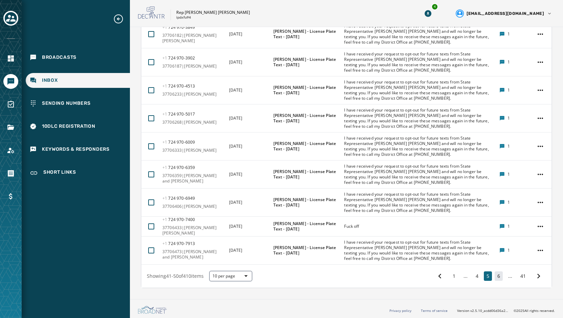
click at [495, 275] on button "6" at bounding box center [499, 276] width 8 height 9
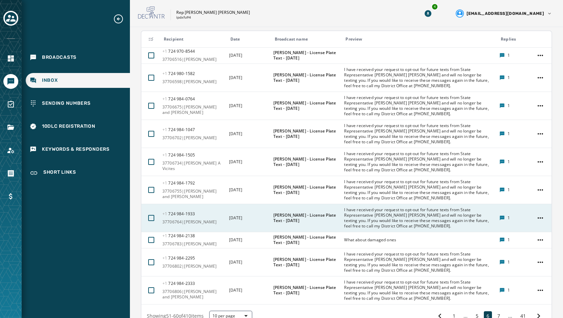
scroll to position [139, 0]
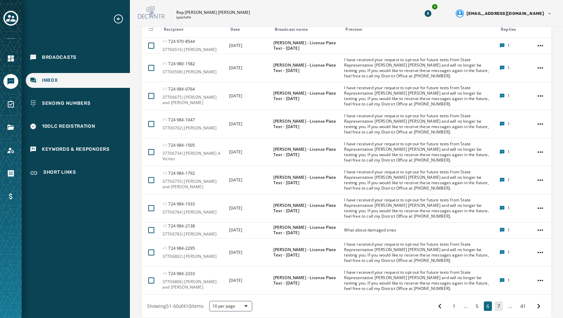
click at [496, 308] on button "7" at bounding box center [499, 306] width 8 height 9
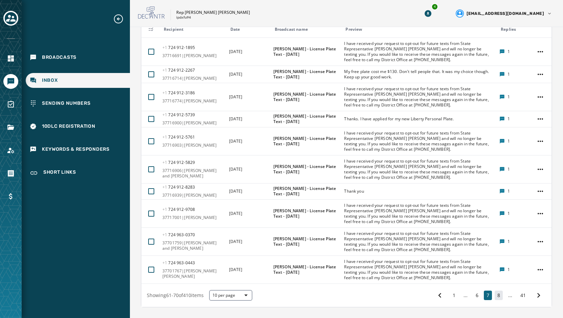
click at [495, 297] on button "8" at bounding box center [499, 295] width 8 height 9
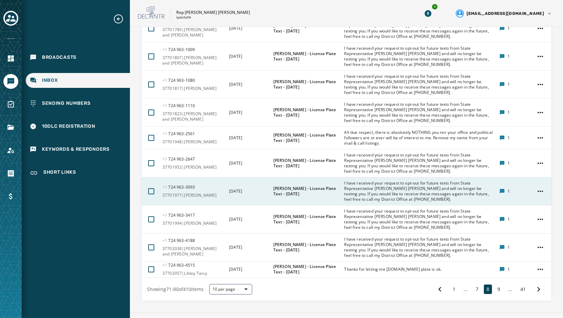
scroll to position [173, 0]
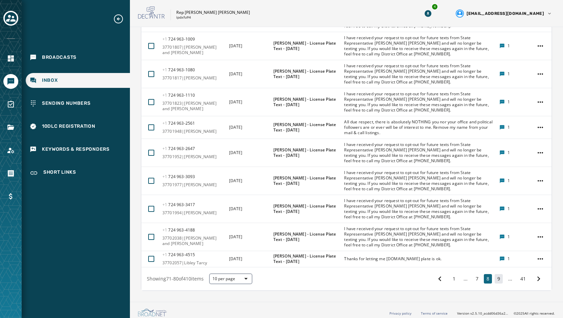
click at [495, 282] on button "9" at bounding box center [499, 278] width 8 height 9
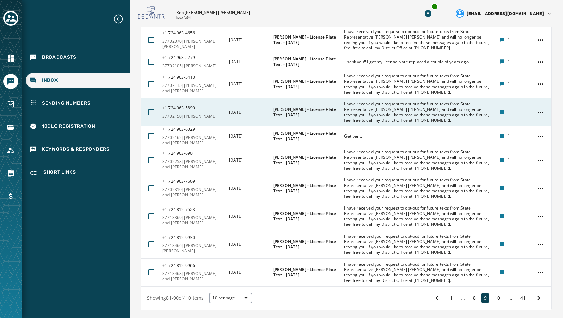
scroll to position [173, 0]
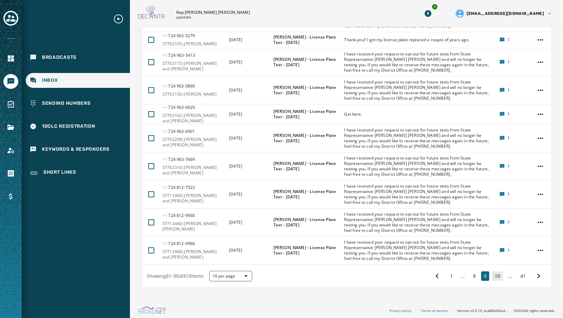
click at [494, 276] on button "10" at bounding box center [497, 276] width 11 height 9
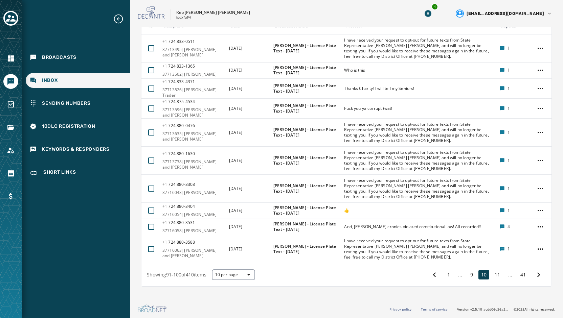
scroll to position [134, 0]
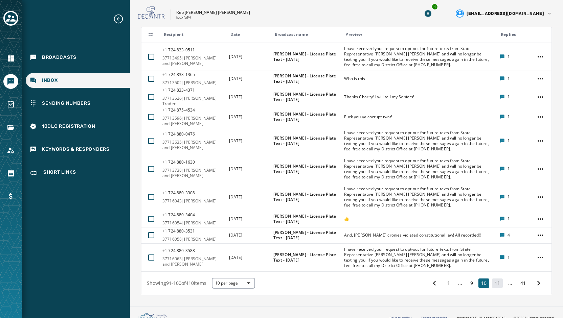
click at [493, 279] on button "11" at bounding box center [497, 283] width 11 height 9
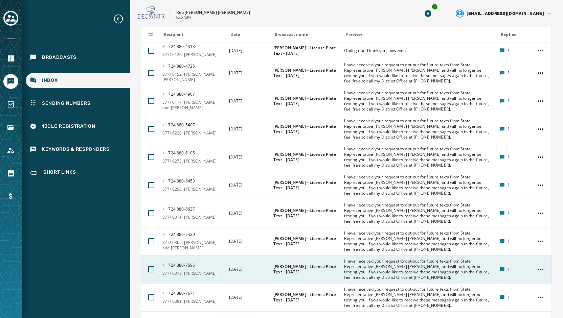
scroll to position [181, 0]
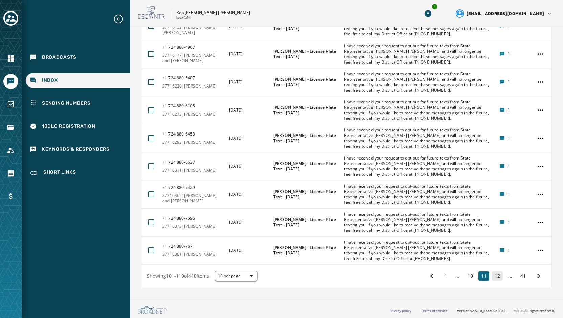
click at [492, 275] on button "12" at bounding box center [497, 276] width 11 height 9
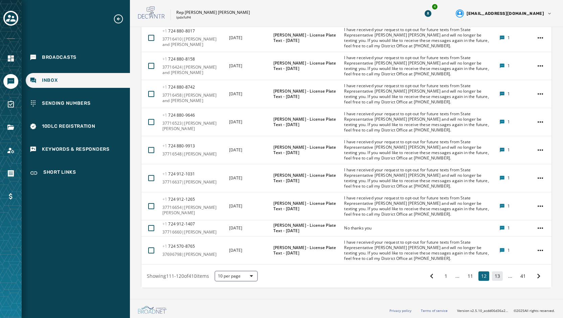
click at [492, 276] on button "13" at bounding box center [497, 276] width 11 height 9
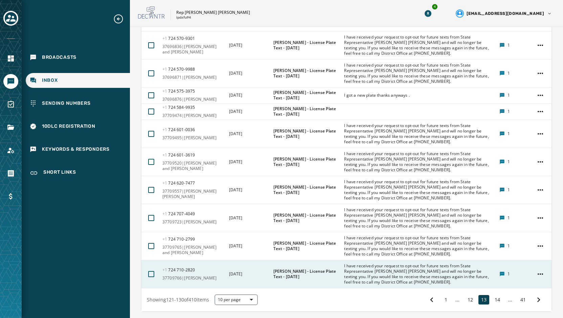
scroll to position [169, 0]
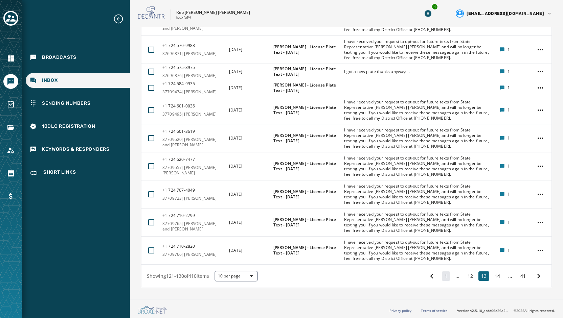
click at [442, 277] on button "1" at bounding box center [446, 276] width 8 height 9
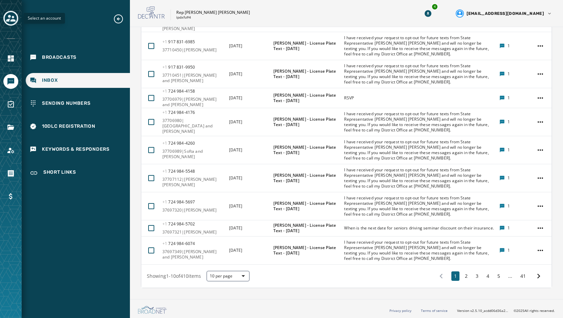
click at [13, 22] on icon "Toggle account select drawer" at bounding box center [10, 18] width 9 height 9
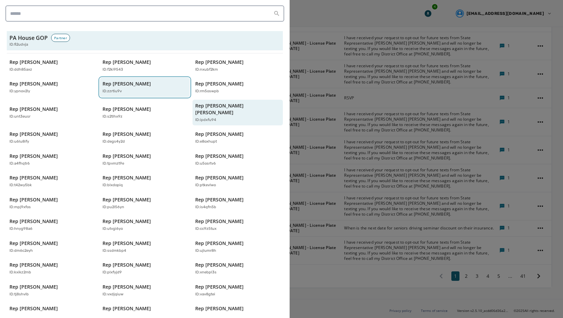
click at [118, 92] on p "ID: zzrtiu9v" at bounding box center [112, 92] width 19 height 6
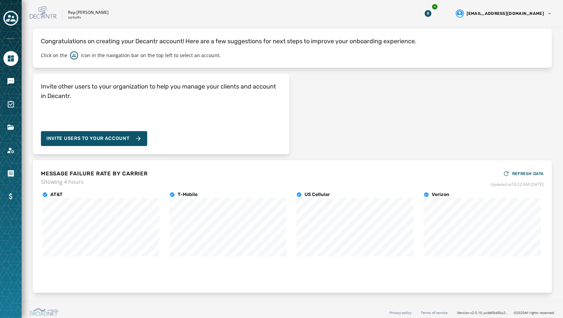
scroll to position [25, 0]
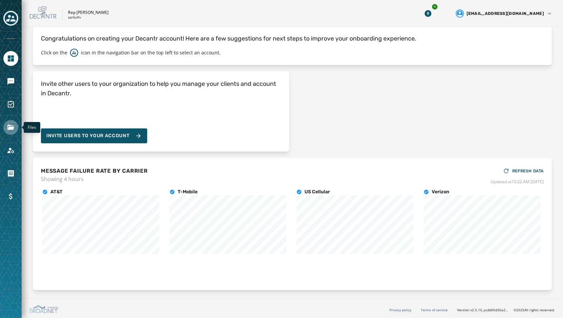
click at [9, 132] on link "Navigate to Files" at bounding box center [10, 127] width 15 height 15
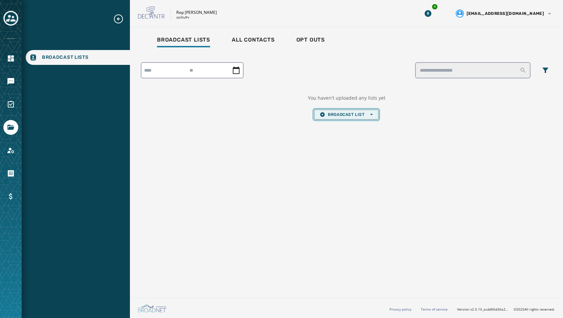
click at [333, 113] on span "Broadcast List Open options" at bounding box center [346, 114] width 53 height 5
click at [336, 123] on span "Upload List" at bounding box center [346, 124] width 53 height 5
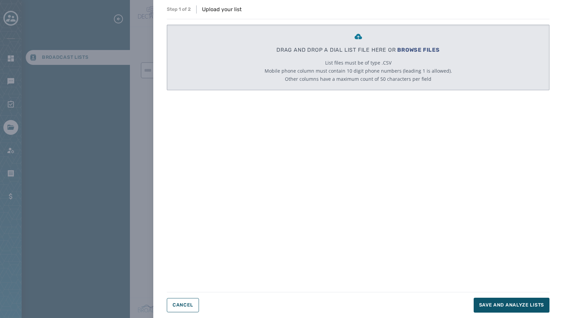
click at [415, 47] on span "BROWSE FILES" at bounding box center [418, 50] width 43 height 6
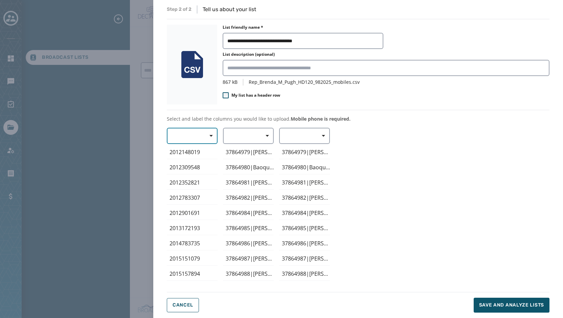
click at [210, 134] on icon "button" at bounding box center [210, 135] width 3 height 3
click at [193, 151] on span "Mobile Phone" at bounding box center [190, 151] width 31 height 7
click at [270, 138] on span "button" at bounding box center [265, 136] width 16 height 14
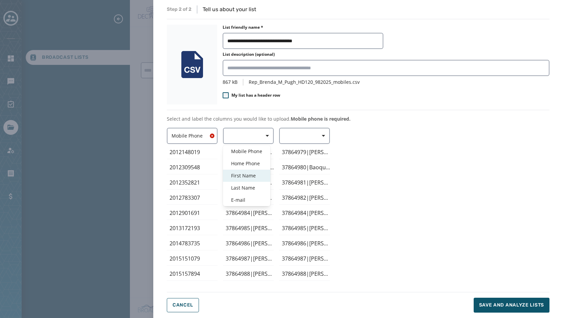
click at [250, 173] on span "First Name" at bounding box center [246, 176] width 31 height 7
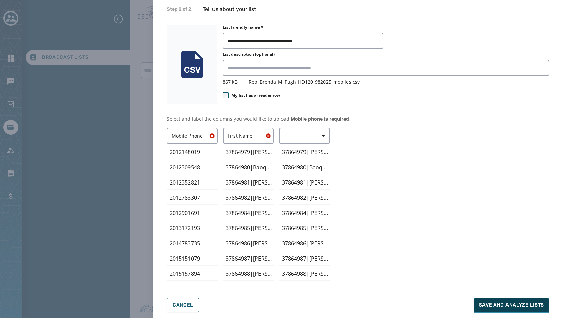
click at [507, 300] on button "Save and analyze lists" at bounding box center [512, 305] width 76 height 15
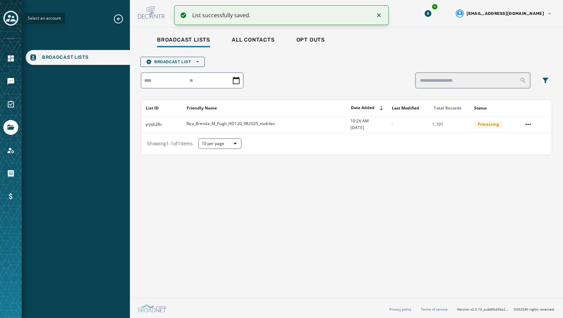
click at [10, 18] on icon "Toggle account select drawer" at bounding box center [10, 18] width 9 height 9
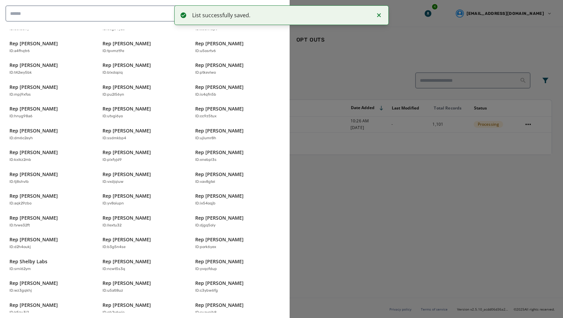
scroll to position [134, 0]
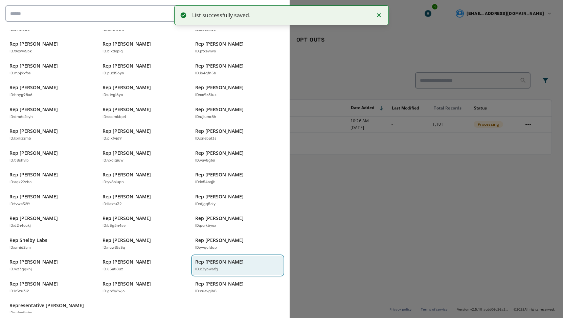
click at [229, 259] on p "Rep [PERSON_NAME]" at bounding box center [219, 262] width 48 height 7
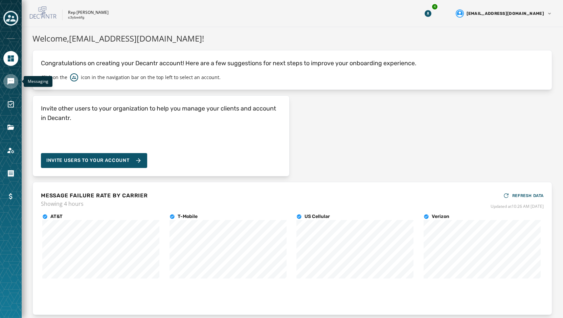
click at [7, 82] on icon "Navigate to Messaging" at bounding box center [11, 81] width 8 height 8
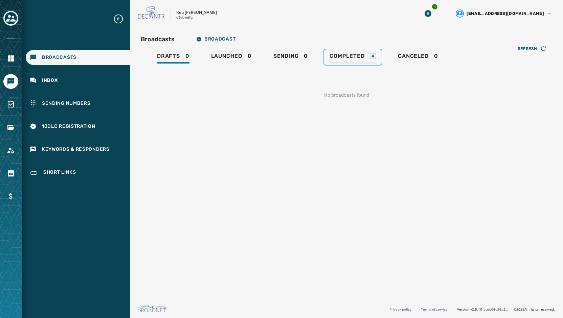
click at [360, 60] on div "Completed 4" at bounding box center [353, 58] width 47 height 11
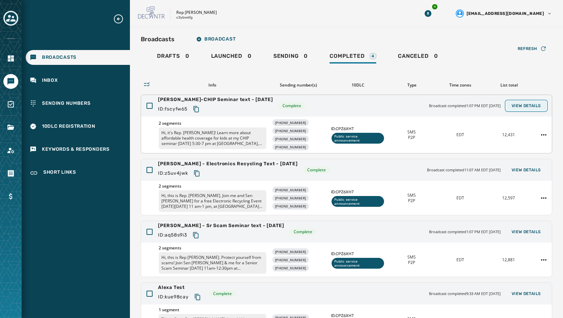
click at [519, 104] on span "View Details" at bounding box center [526, 105] width 29 height 5
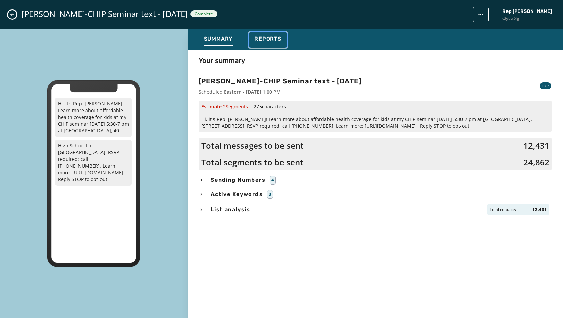
click at [276, 40] on span "Reports" at bounding box center [267, 39] width 27 height 7
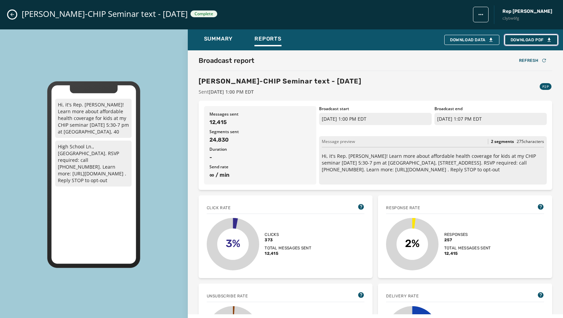
click at [515, 41] on span "Download PDF" at bounding box center [531, 39] width 41 height 5
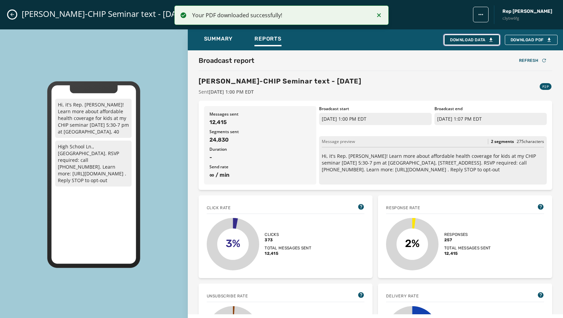
click at [475, 39] on div "Download Data" at bounding box center [472, 39] width 44 height 5
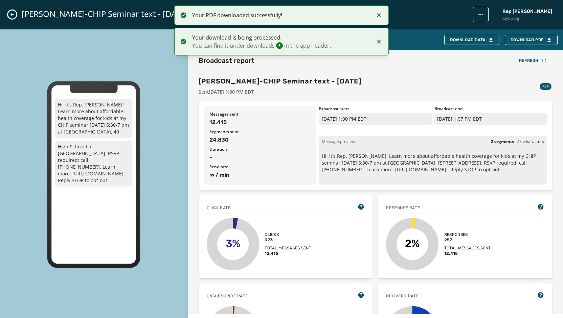
click at [9, 14] on button "Close admin drawer" at bounding box center [12, 14] width 8 height 8
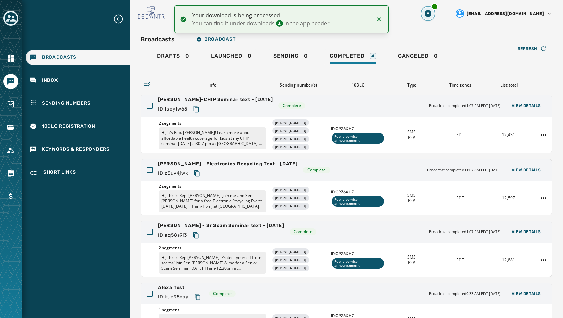
click at [434, 13] on button "4" at bounding box center [428, 13] width 12 height 12
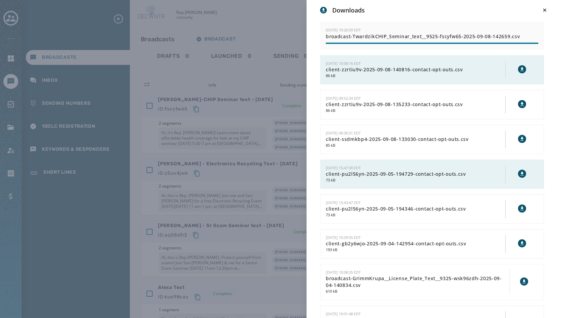
click at [275, 13] on div "Downloads [DATE] 10:26:59 EDT broadcast-TwardzikCHIP_Seminar_text__9525-fscyfw6…" at bounding box center [281, 159] width 563 height 318
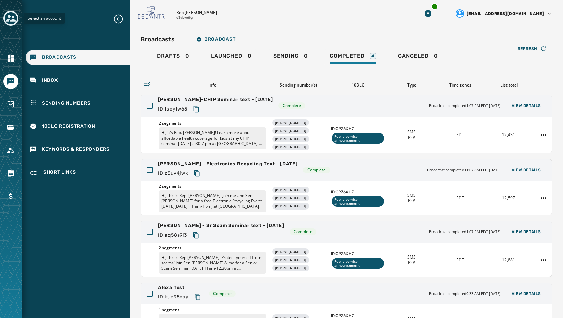
click at [9, 19] on icon "Toggle account select drawer" at bounding box center [10, 18] width 9 height 7
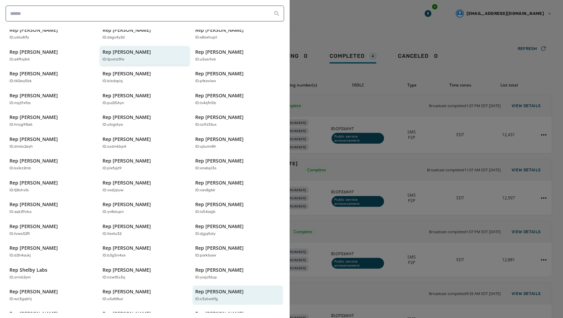
scroll to position [134, 0]
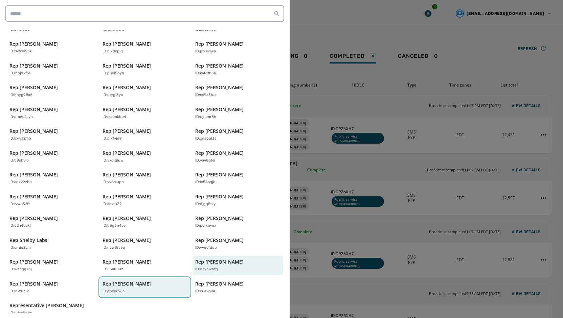
click at [139, 281] on p "Rep [PERSON_NAME]" at bounding box center [127, 284] width 48 height 7
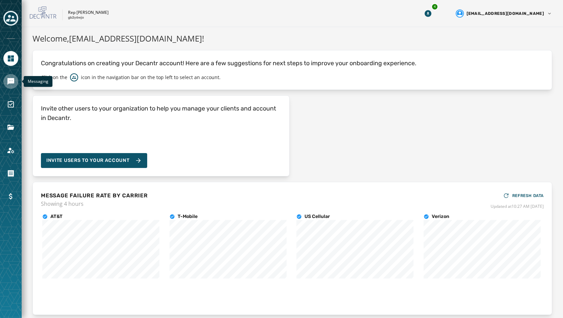
click at [9, 84] on icon "Navigate to Messaging" at bounding box center [11, 81] width 8 height 8
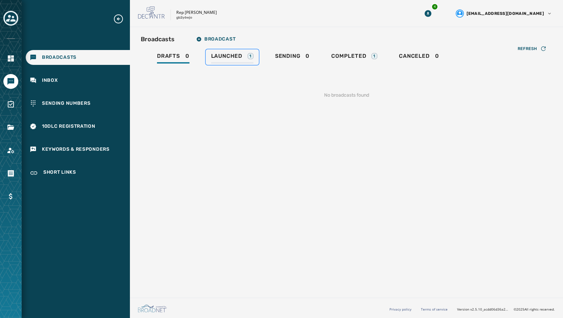
click at [233, 60] on div "Launched 1" at bounding box center [232, 58] width 42 height 11
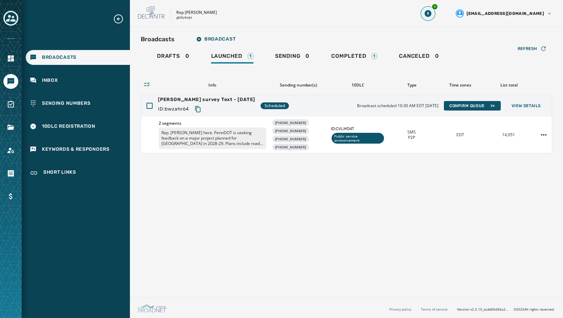
click at [434, 19] on button "4" at bounding box center [428, 13] width 12 height 12
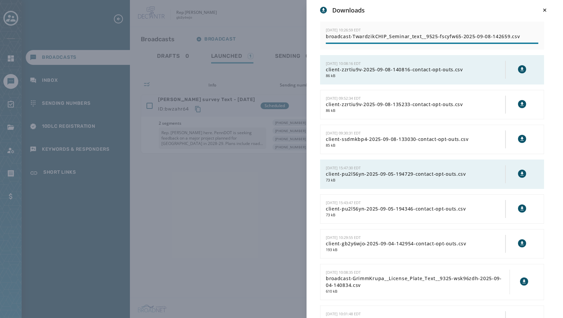
click at [262, 17] on div "Downloads [DATE] 10:26:59 EDT broadcast-TwardzikCHIP_Seminar_text__9525-fscyfw6…" at bounding box center [281, 159] width 563 height 318
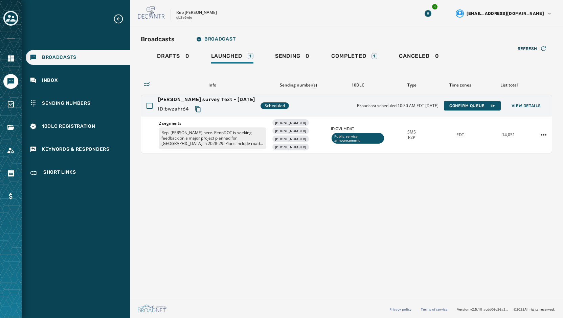
click at [351, 253] on div "Broadcasts Broadcast Drafts 0 Launched 1 Sending 0 Completed 1 Canceled 0 Refre…" at bounding box center [346, 161] width 433 height 268
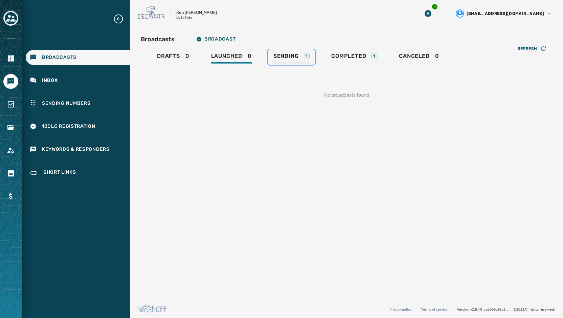
click at [299, 54] on div "Sending 1" at bounding box center [291, 58] width 36 height 11
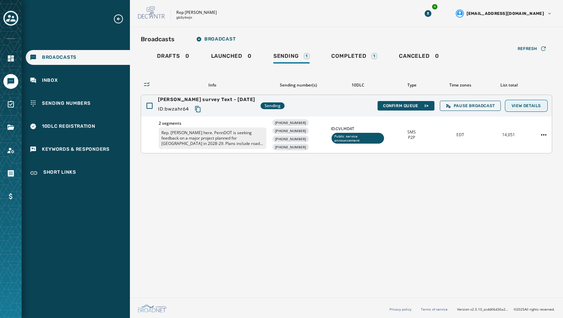
click at [531, 103] on span "View Details" at bounding box center [526, 105] width 29 height 5
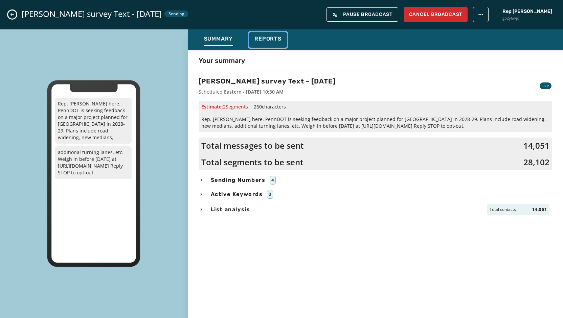
click at [273, 40] on span "Reports" at bounding box center [267, 39] width 27 height 7
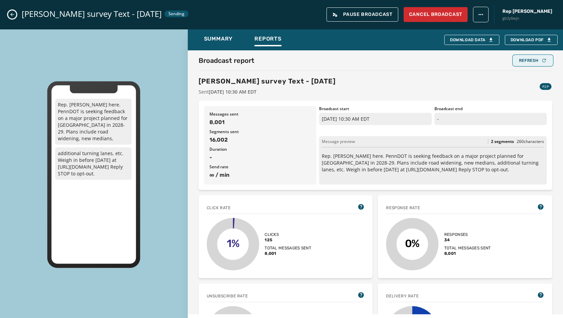
click at [528, 59] on div "Refresh" at bounding box center [533, 60] width 28 height 5
click at [528, 64] on button "Refresh" at bounding box center [533, 60] width 39 height 9
click at [520, 62] on div "Refresh" at bounding box center [533, 60] width 28 height 5
click at [10, 13] on icon "Close admin drawer" at bounding box center [11, 14] width 5 height 5
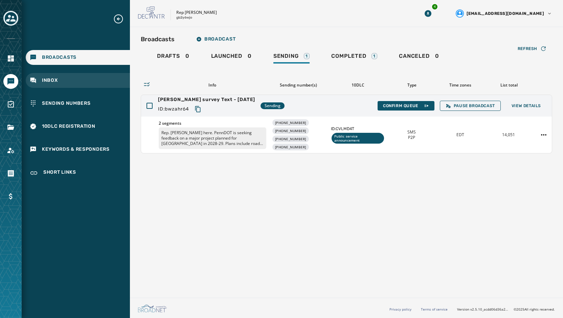
click at [49, 81] on span "Inbox" at bounding box center [50, 80] width 16 height 7
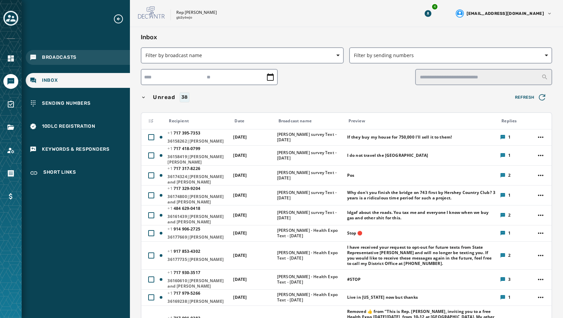
click at [53, 61] on span "Broadcasts" at bounding box center [59, 57] width 35 height 7
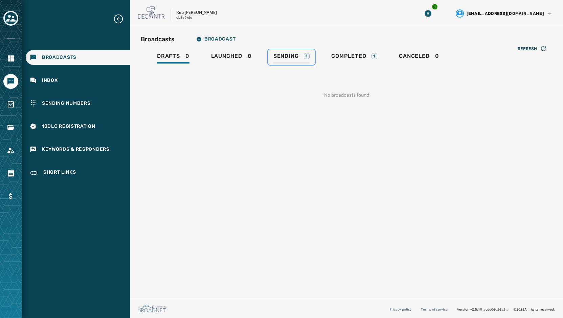
click at [293, 56] on span "Sending" at bounding box center [285, 56] width 25 height 7
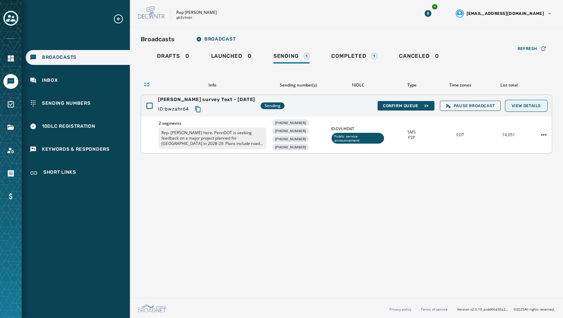
click at [531, 101] on button "View Details" at bounding box center [526, 105] width 40 height 9
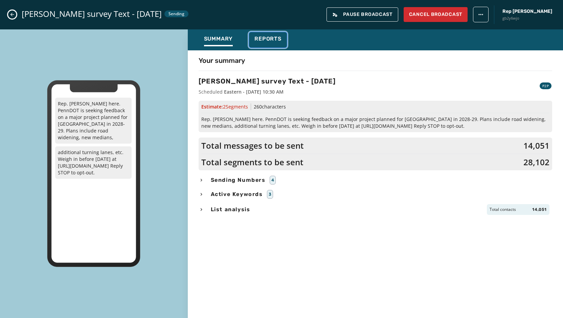
click at [267, 46] on div "Reports" at bounding box center [267, 41] width 27 height 11
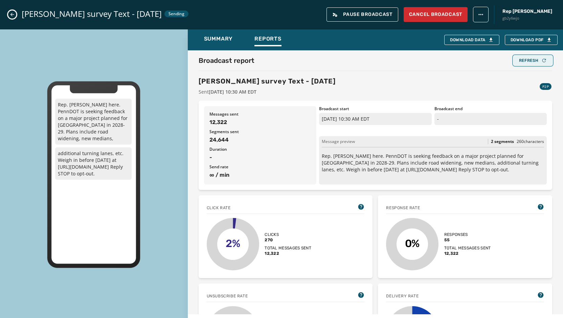
click at [522, 61] on div "Refresh" at bounding box center [533, 60] width 28 height 5
click at [530, 59] on div "Refresh" at bounding box center [533, 60] width 28 height 5
click at [9, 13] on button "Close admin drawer" at bounding box center [12, 14] width 8 height 8
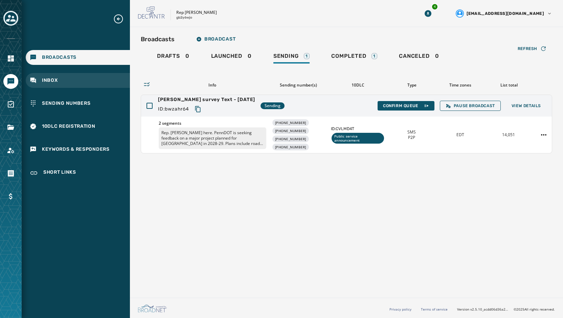
click at [51, 82] on span "Inbox" at bounding box center [50, 80] width 16 height 7
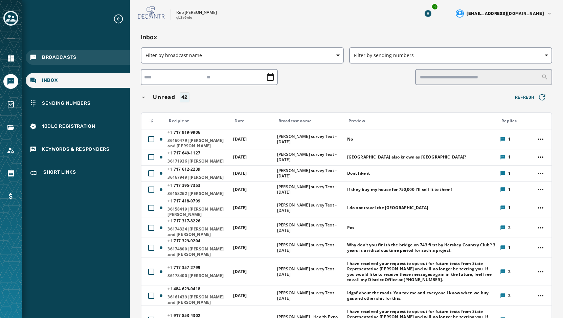
click at [54, 53] on div "Broadcasts" at bounding box center [78, 57] width 104 height 15
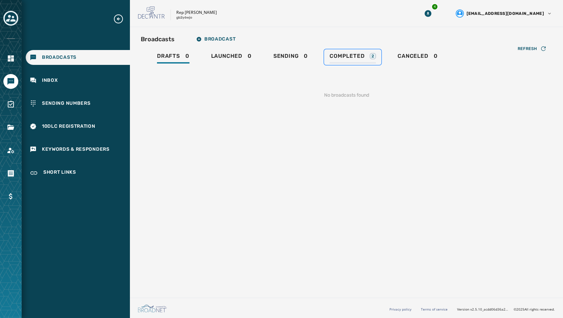
click at [352, 55] on span "Completed" at bounding box center [347, 56] width 35 height 7
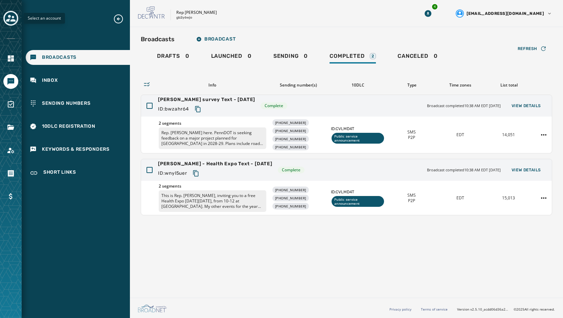
click at [12, 21] on icon "Toggle account select drawer" at bounding box center [10, 18] width 9 height 7
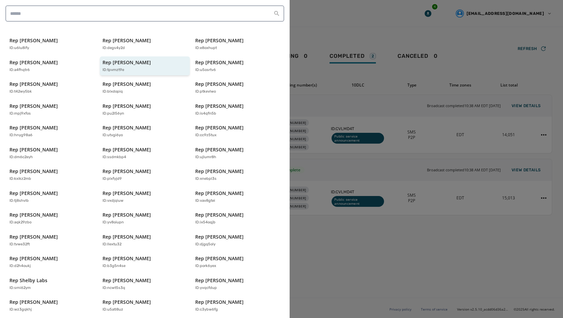
scroll to position [134, 0]
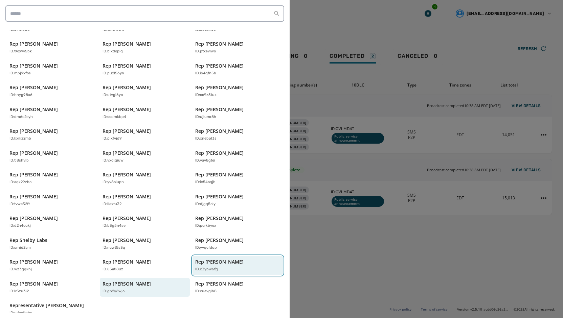
click at [230, 267] on div "ID: c3ybw6fg" at bounding box center [234, 270] width 78 height 6
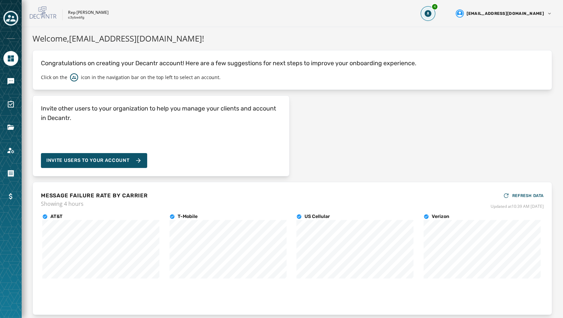
click at [434, 17] on button "4" at bounding box center [428, 13] width 12 height 12
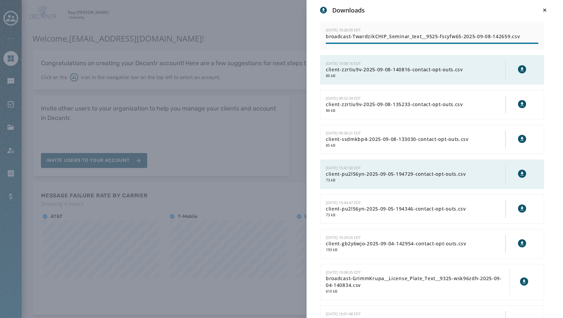
click at [263, 29] on div "Downloads [DATE] 10:26:59 EDT broadcast-TwardzikCHIP_Seminar_text__9525-fscyfw6…" at bounding box center [281, 159] width 563 height 318
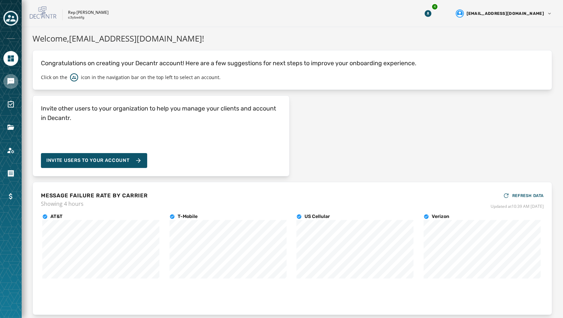
click at [10, 81] on icon "Navigate to Messaging" at bounding box center [10, 81] width 7 height 7
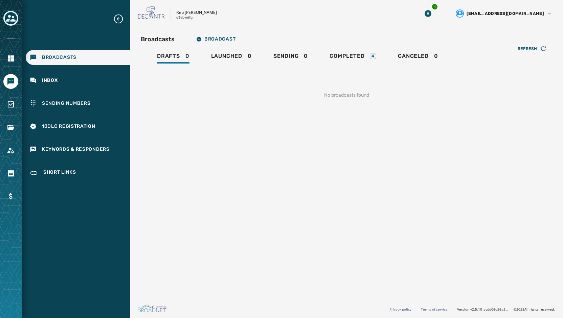
click at [393, 49] on div "Drafts 0 Launched 0 Sending 0 Completed 4 Canceled 0" at bounding box center [346, 57] width 411 height 16
click at [347, 52] on link "Completed 4" at bounding box center [353, 57] width 58 height 16
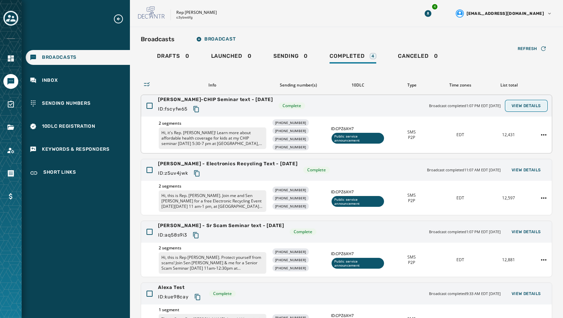
click at [529, 108] on button "View Details" at bounding box center [526, 105] width 40 height 9
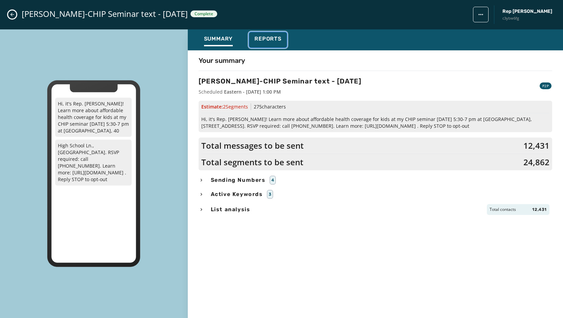
click at [265, 37] on span "Reports" at bounding box center [267, 39] width 27 height 7
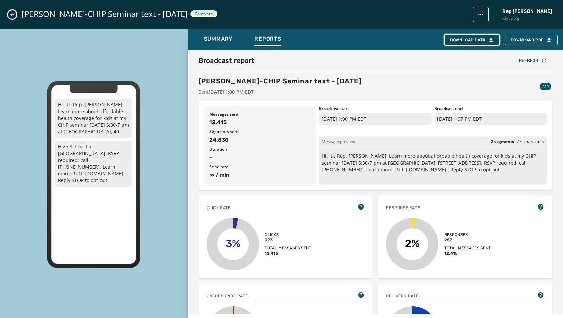
click at [463, 38] on div "Download Data" at bounding box center [472, 39] width 44 height 5
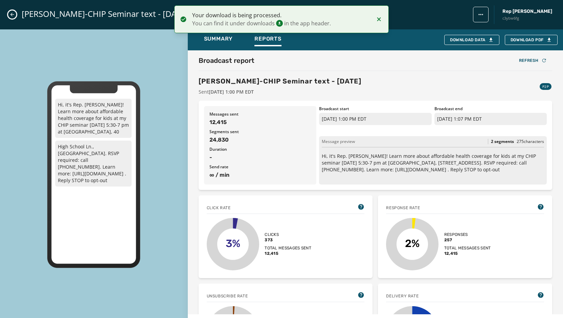
click at [378, 19] on icon "Notifications (F8)" at bounding box center [379, 19] width 8 height 8
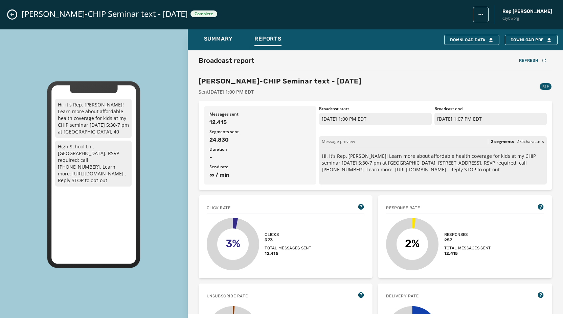
click at [10, 13] on icon "Close admin drawer" at bounding box center [11, 14] width 5 height 5
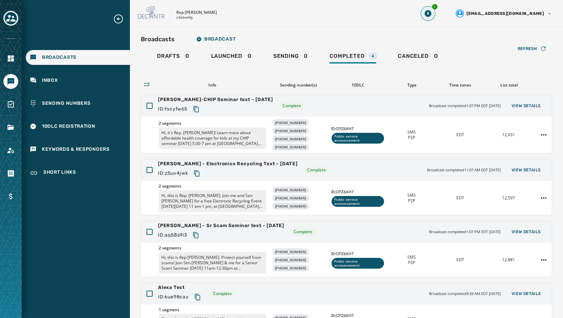
click at [431, 13] on icon "Download Menu" at bounding box center [428, 13] width 7 height 7
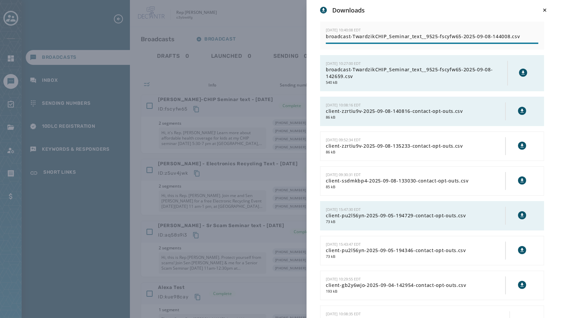
click at [520, 71] on icon at bounding box center [522, 72] width 5 height 5
click at [266, 21] on div "Downloads [DATE] 10:40:08 EDT broadcast-TwardzikCHIP_Seminar_text__9525-fscyfw6…" at bounding box center [281, 159] width 563 height 318
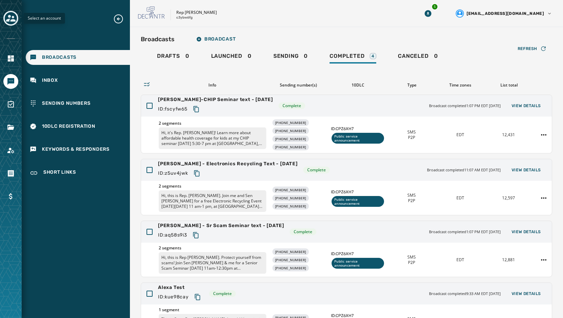
click at [12, 18] on icon "Toggle account select drawer" at bounding box center [10, 18] width 9 height 9
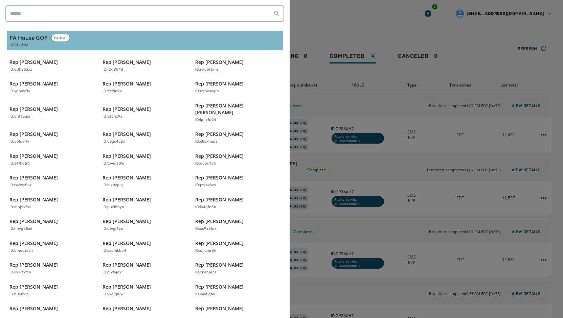
click at [27, 41] on h3 "PA House GOP" at bounding box center [28, 38] width 38 height 8
